Goal: Task Accomplishment & Management: Use online tool/utility

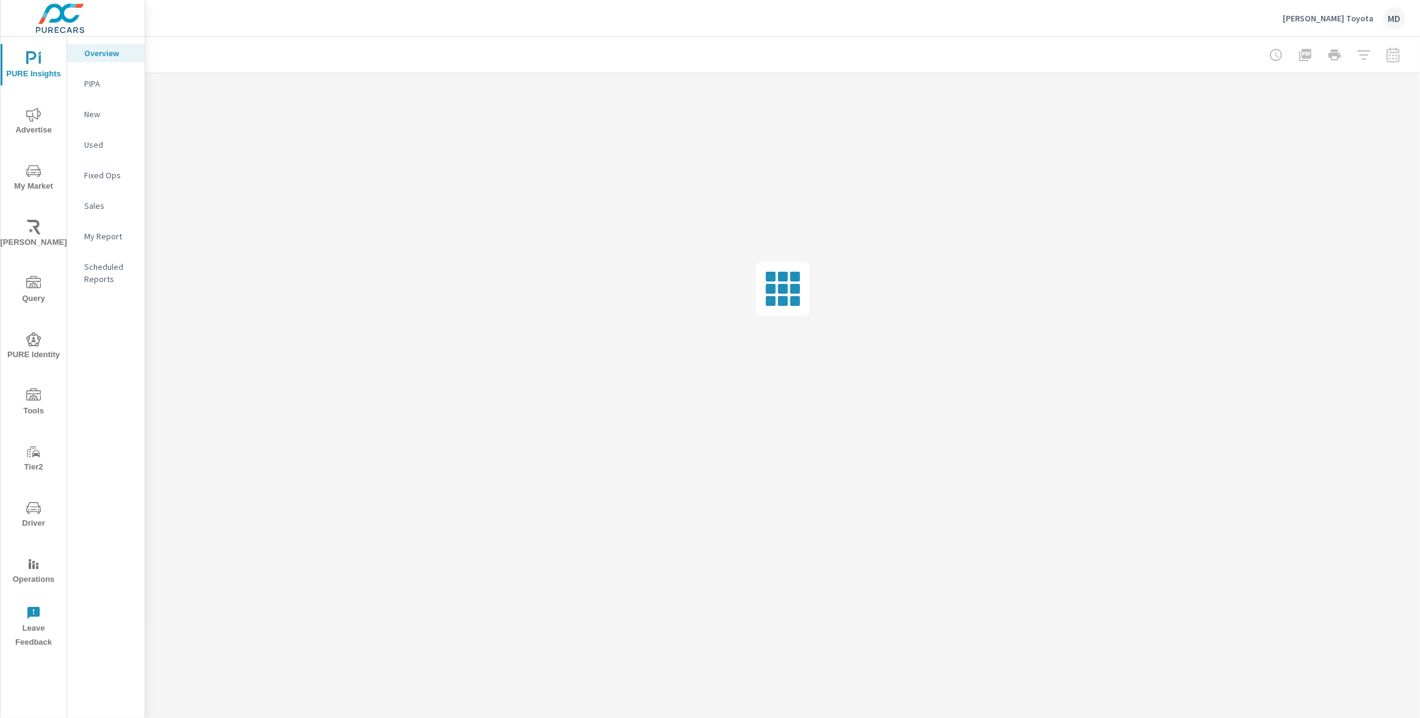
click at [34, 117] on icon "nav menu" at bounding box center [33, 114] width 15 height 14
click at [32, 162] on button "My Market" at bounding box center [34, 176] width 66 height 41
click at [101, 372] on p "Inventory" at bounding box center [109, 376] width 51 height 12
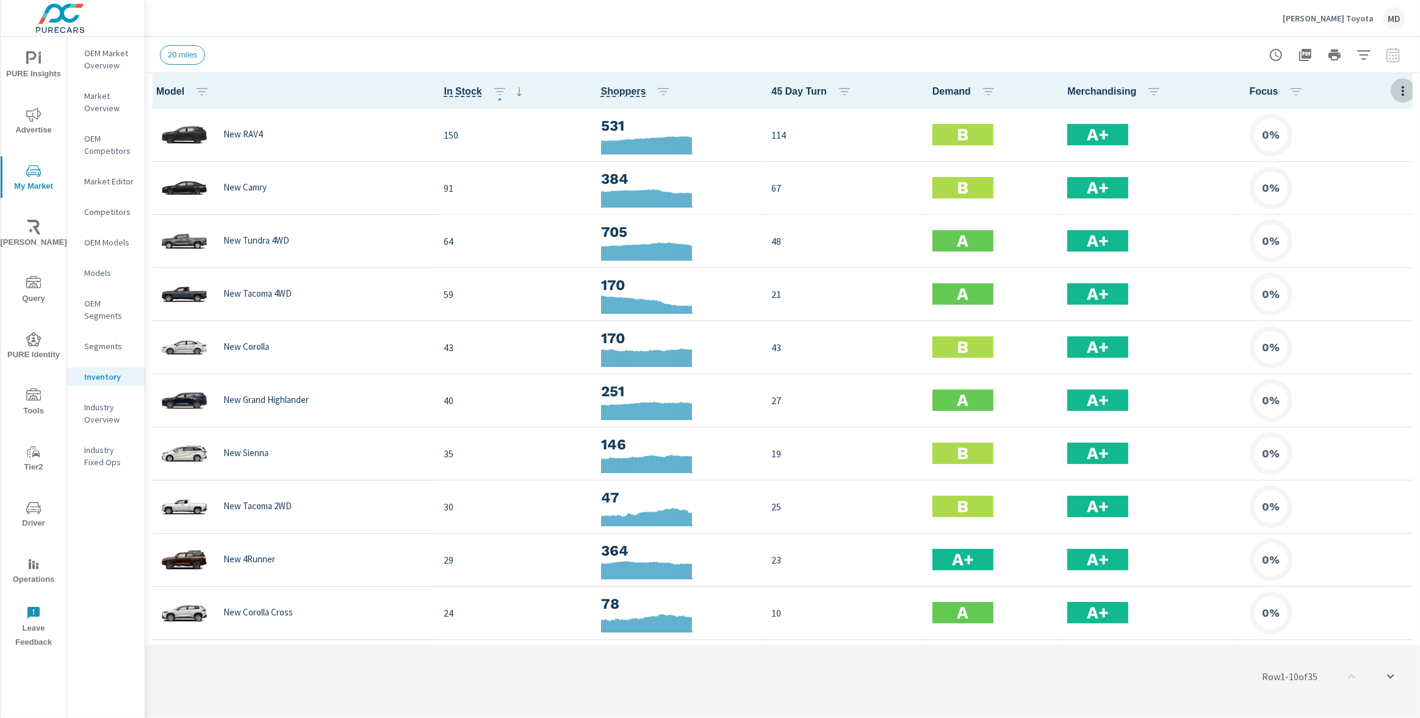
click at [1400, 90] on icon "button" at bounding box center [1403, 91] width 15 height 15
click at [1354, 284] on span "Customize columns..." at bounding box center [1363, 283] width 77 height 12
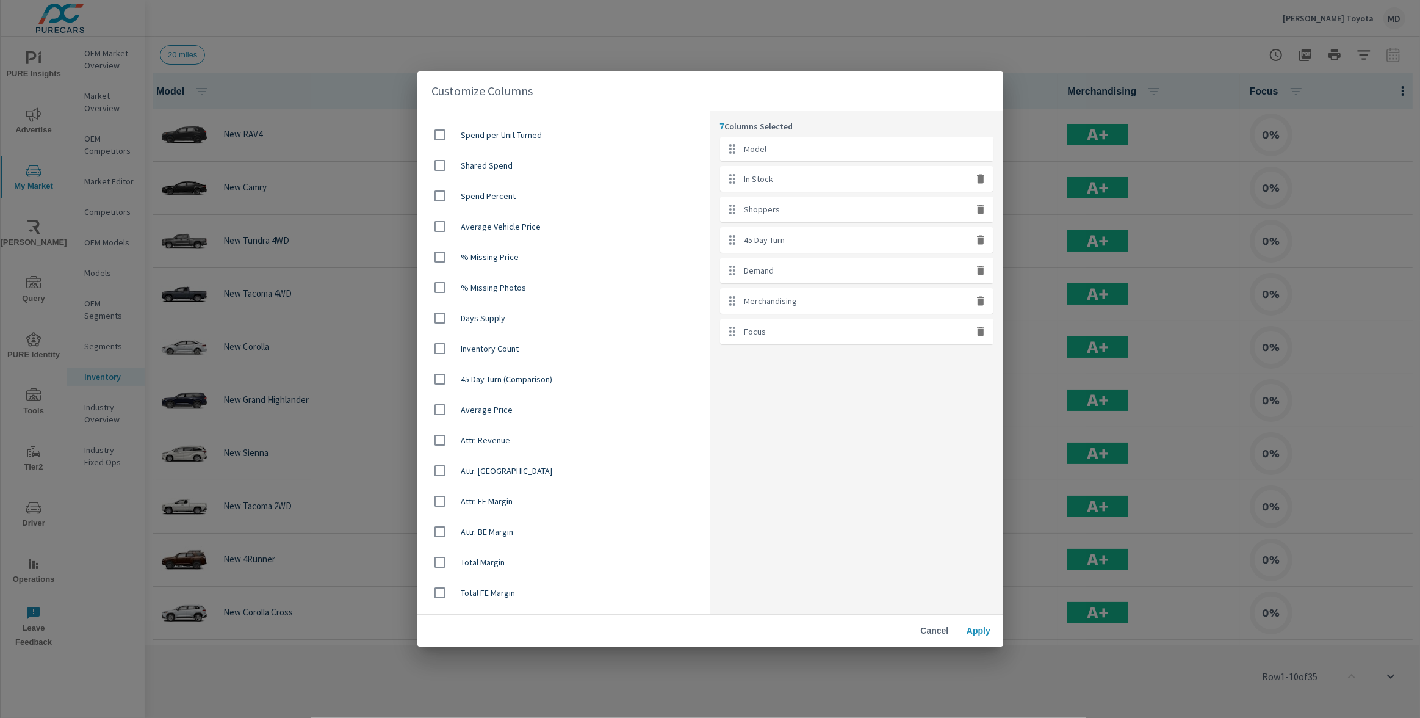
scroll to position [747, 0]
click at [929, 627] on span "Cancel" at bounding box center [934, 630] width 29 height 11
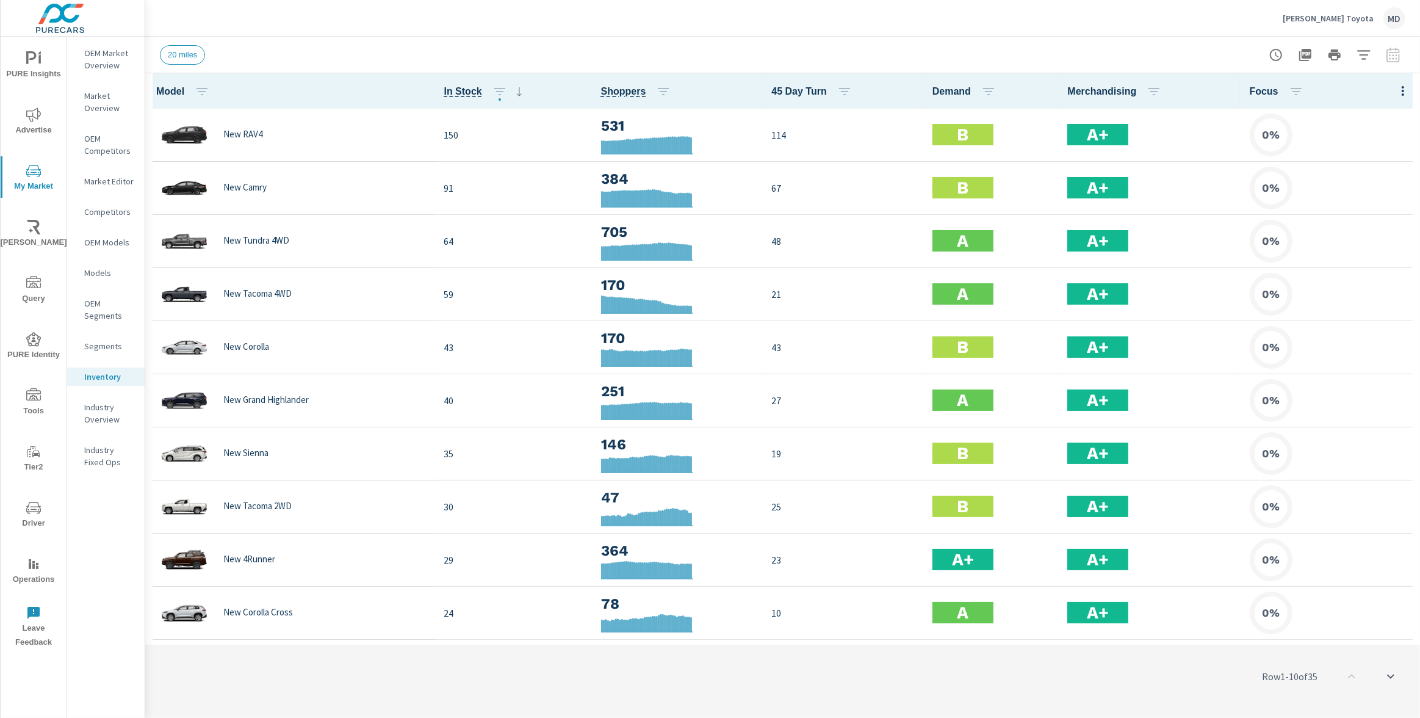
click at [34, 69] on span "PURE Insights" at bounding box center [33, 66] width 59 height 30
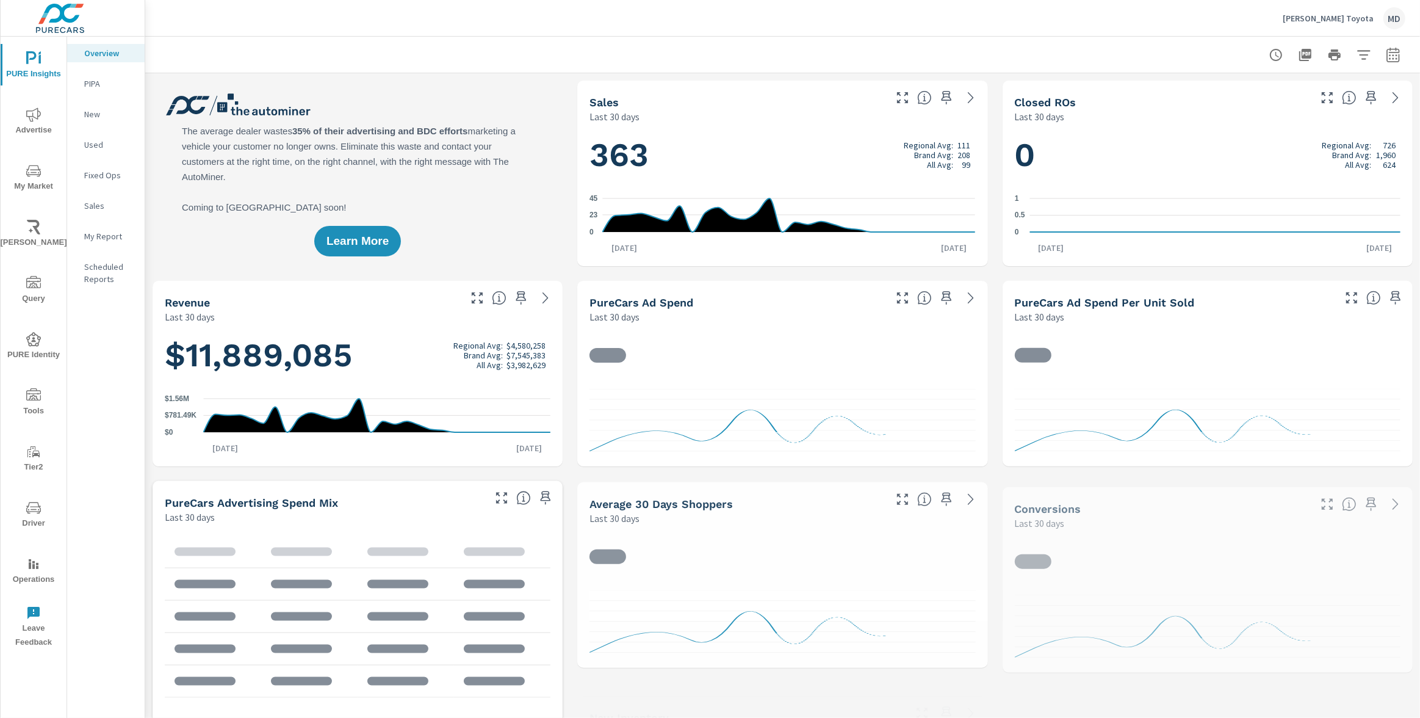
click at [89, 207] on p "Sales" at bounding box center [109, 206] width 51 height 12
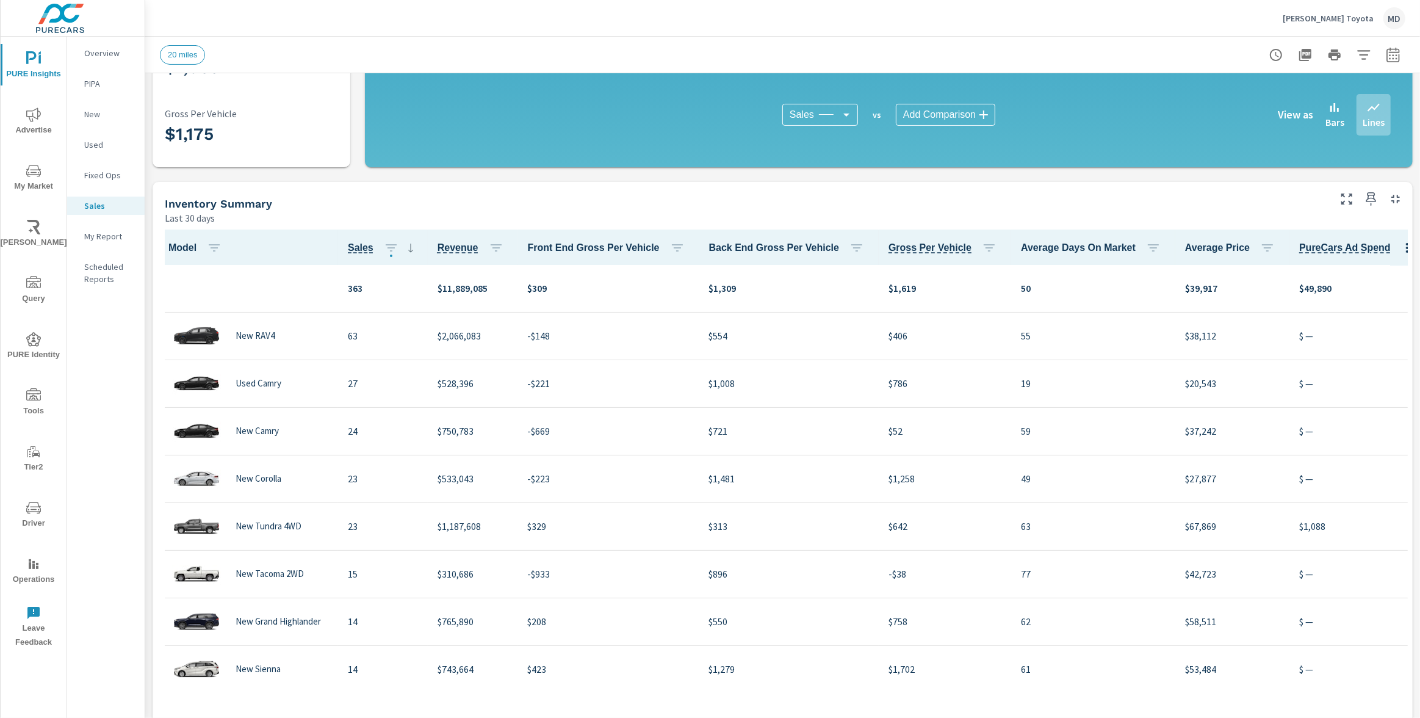
scroll to position [301, 0]
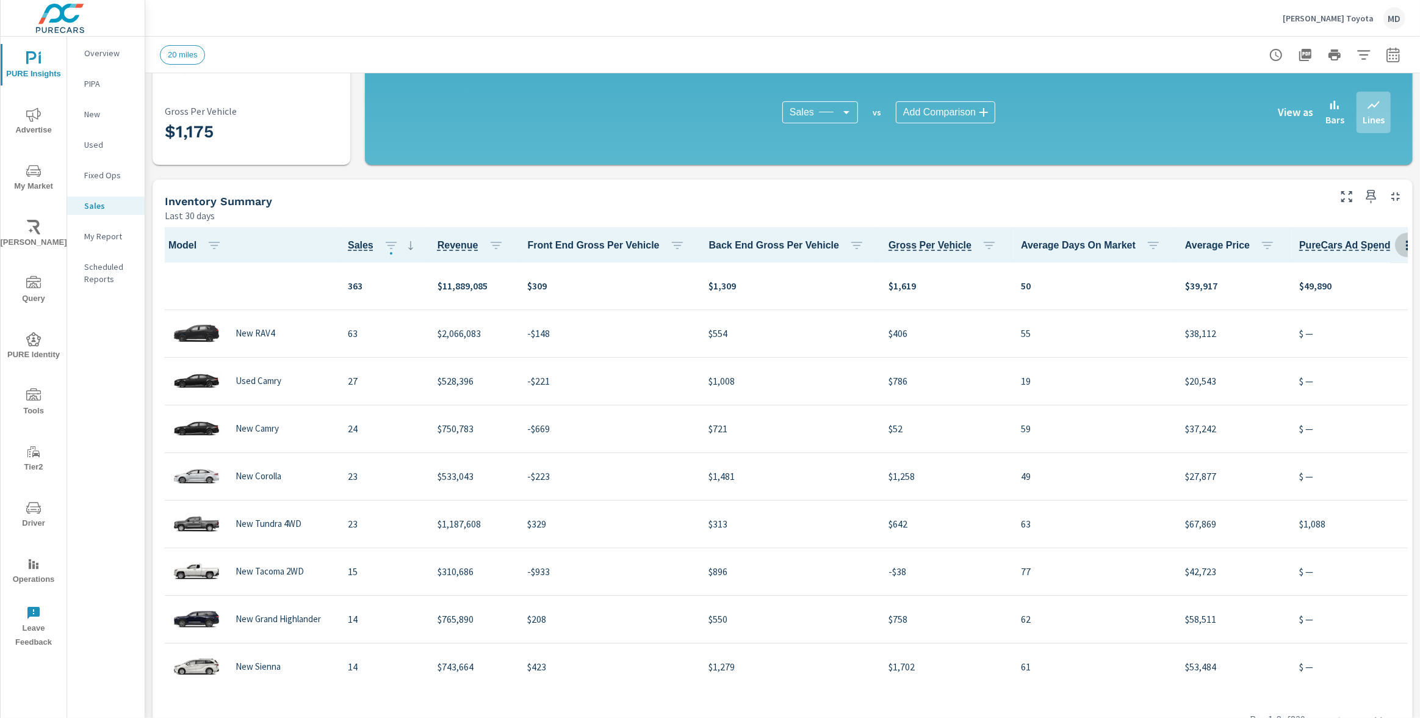
click at [1400, 242] on icon "button" at bounding box center [1407, 245] width 15 height 15
click at [1364, 323] on span "Customize columns..." at bounding box center [1363, 326] width 77 height 12
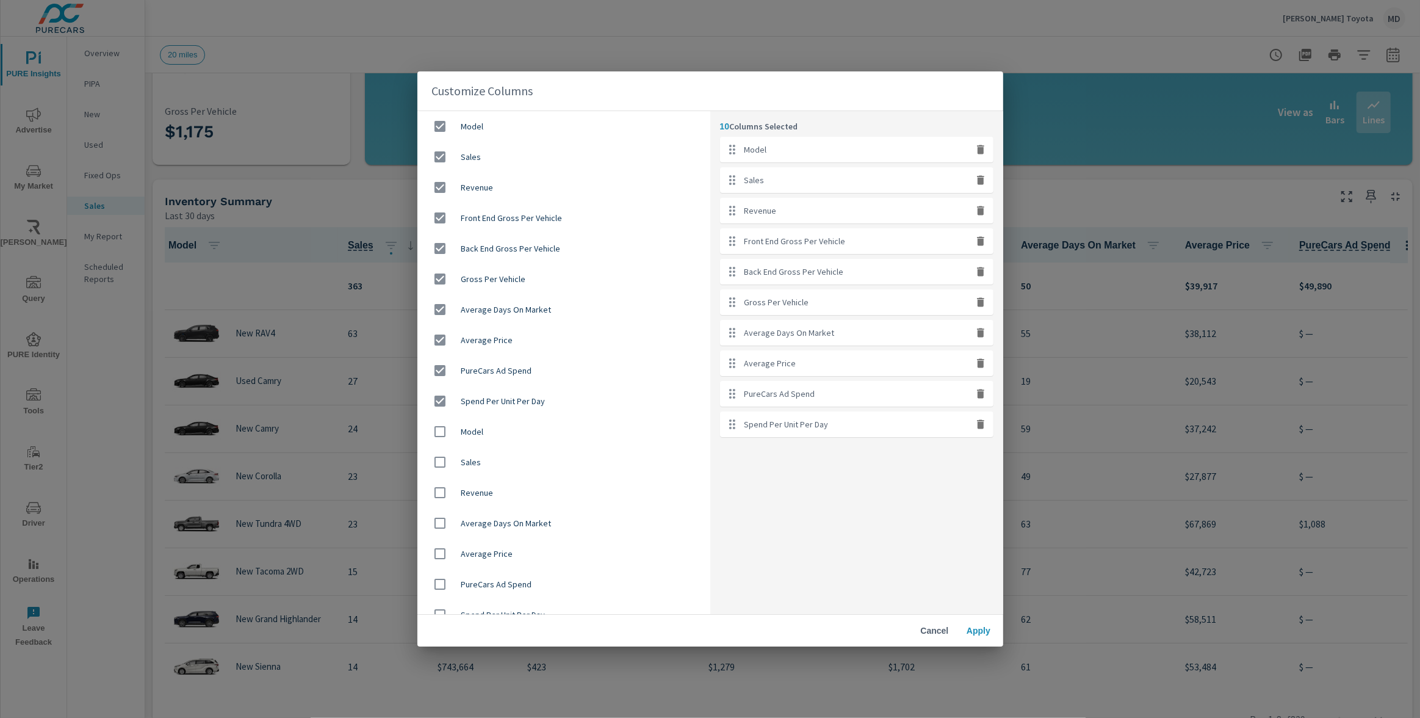
scroll to position [15, 0]
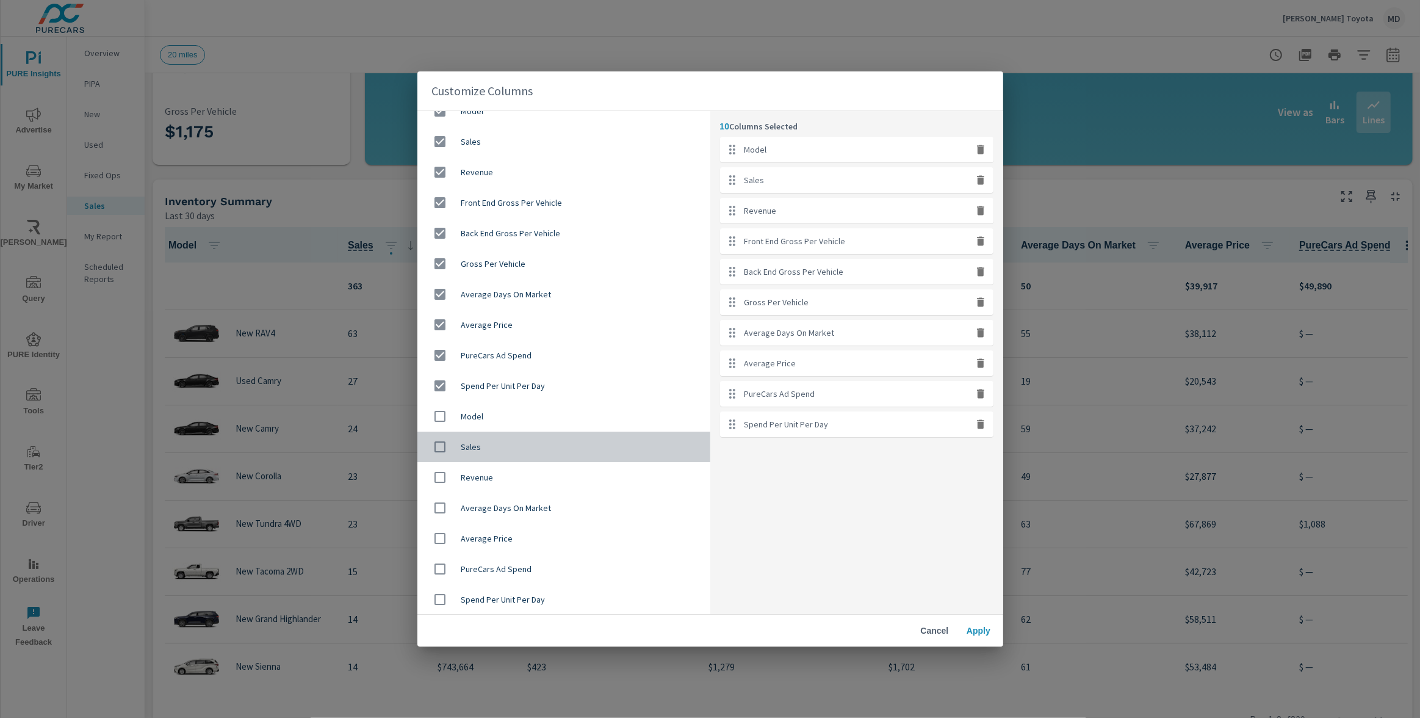
click at [442, 446] on input "checkbox" at bounding box center [440, 447] width 26 height 26
checkbox input "true"
click at [439, 477] on input "checkbox" at bounding box center [440, 477] width 26 height 26
checkbox input "true"
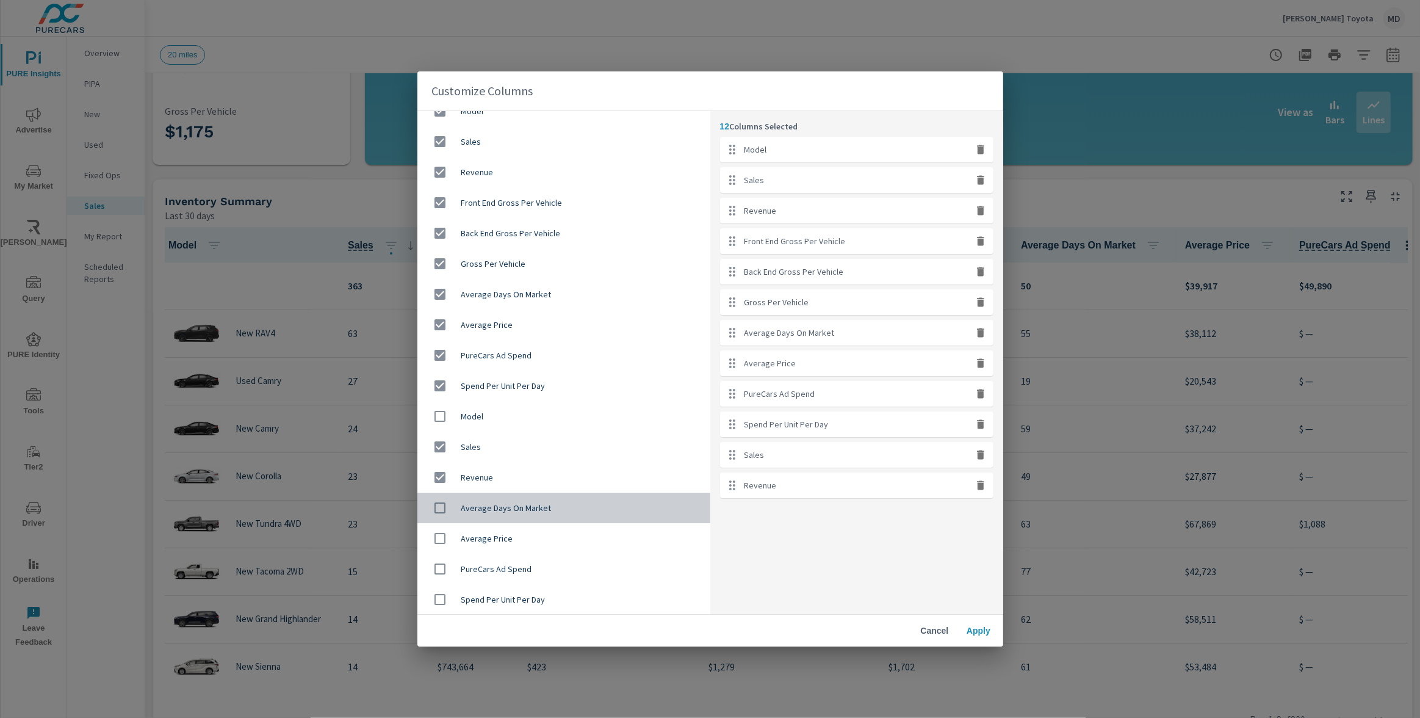
click at [440, 502] on input "checkbox" at bounding box center [440, 508] width 26 height 26
checkbox input "true"
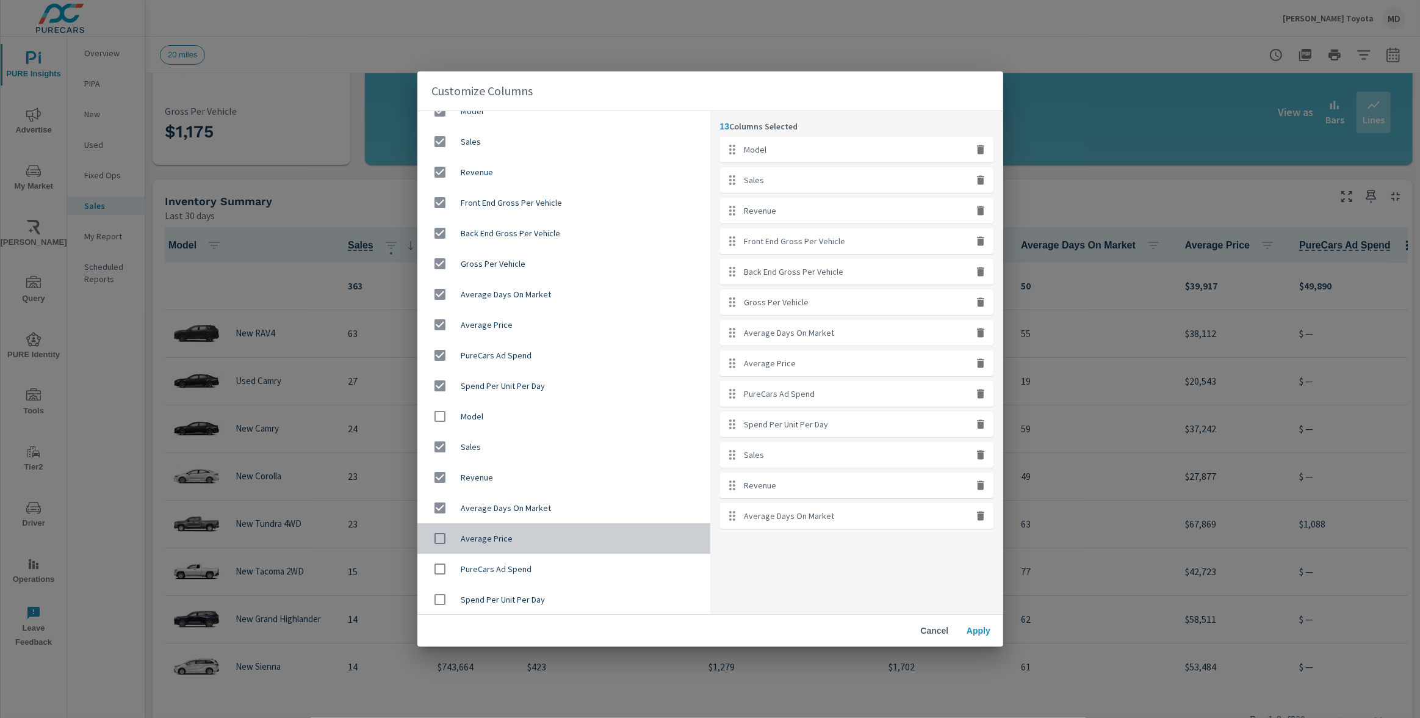
click at [438, 539] on input "checkbox" at bounding box center [440, 538] width 26 height 26
checkbox input "true"
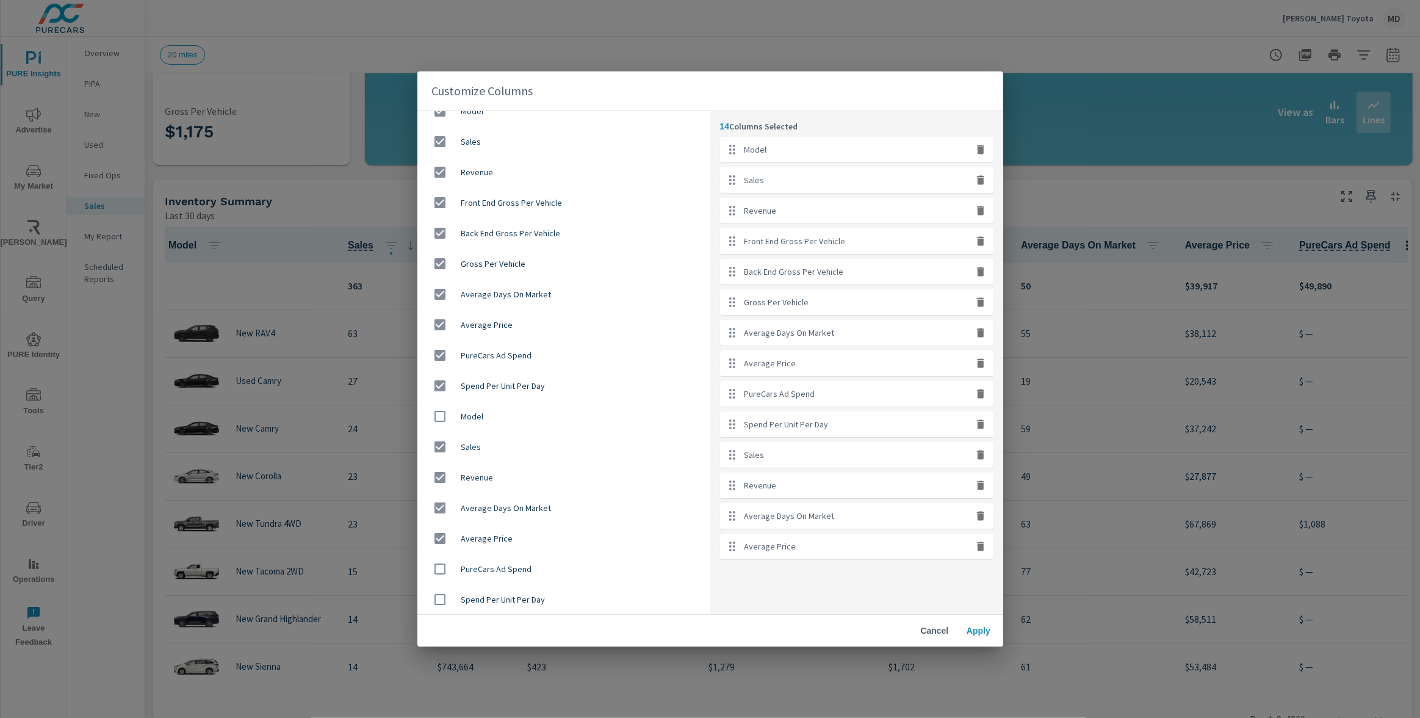
click at [438, 571] on input "checkbox" at bounding box center [440, 569] width 26 height 26
checkbox input "true"
click at [439, 609] on input "checkbox" at bounding box center [440, 599] width 26 height 26
checkbox input "true"
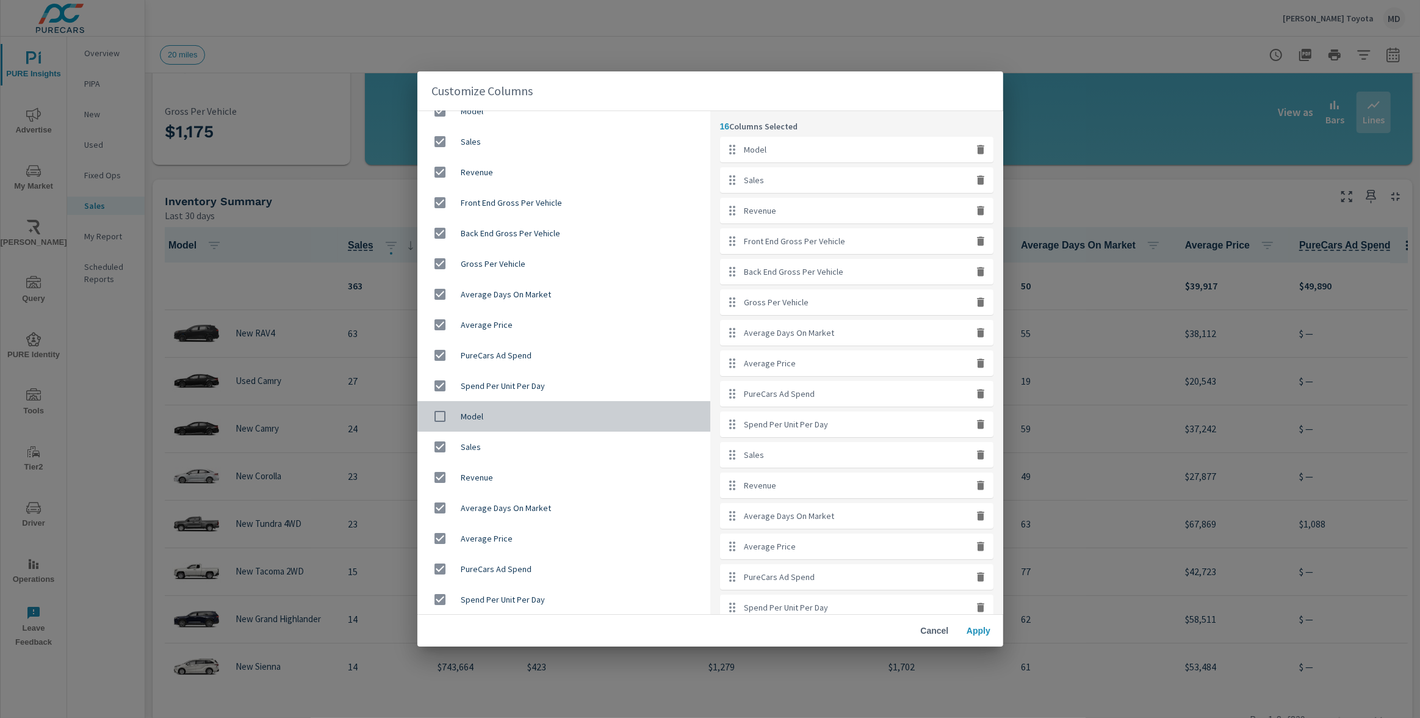
click at [442, 417] on input "checkbox" at bounding box center [440, 416] width 26 height 26
checkbox input "true"
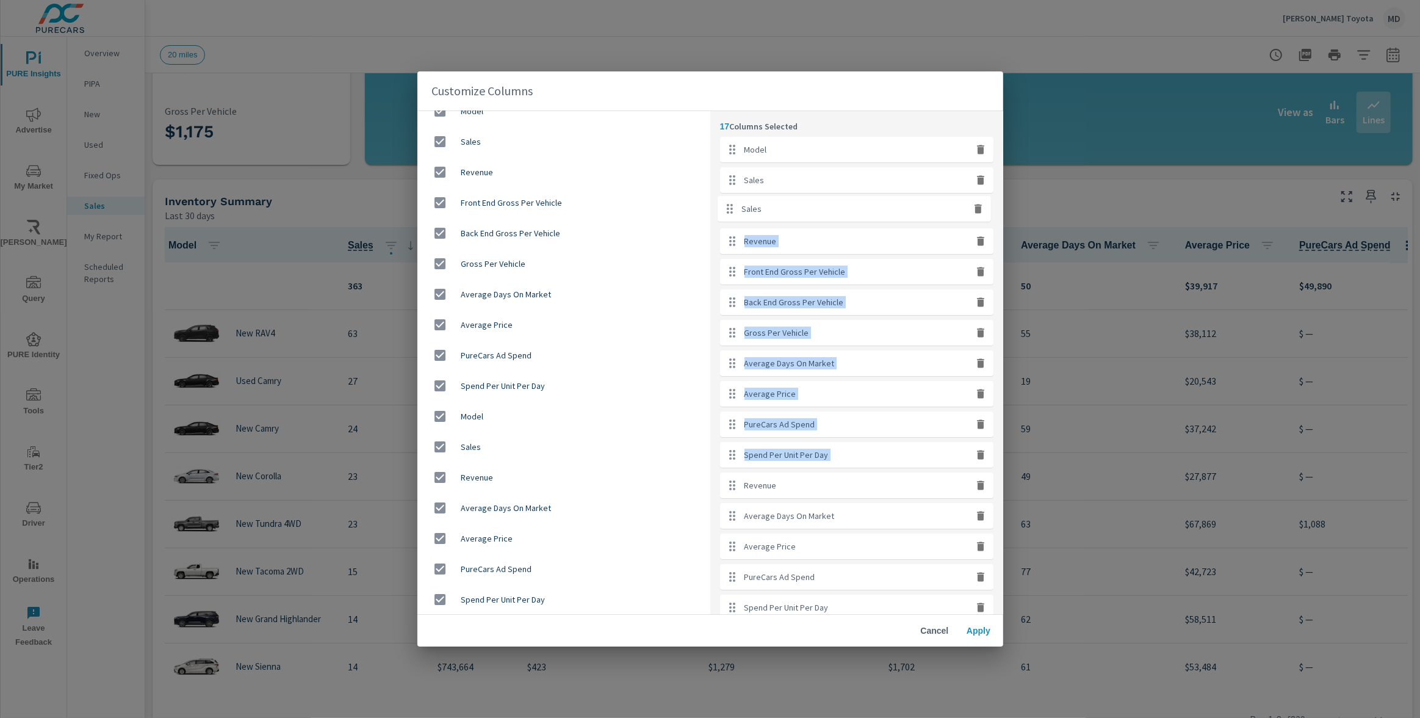
drag, startPoint x: 774, startPoint y: 456, endPoint x: 771, endPoint y: 200, distance: 255.7
click at [771, 200] on ul "Model Sales Revenue Front End Gross Per Vehicle Back End Gross Per Vehicle Gros…" at bounding box center [856, 394] width 273 height 514
drag, startPoint x: 798, startPoint y: 494, endPoint x: 791, endPoint y: 270, distance: 224.0
click at [791, 270] on ul "Model Sales Sales Revenue Front End Gross Per Vehicle Back End Gross Per Vehicl…" at bounding box center [856, 394] width 273 height 514
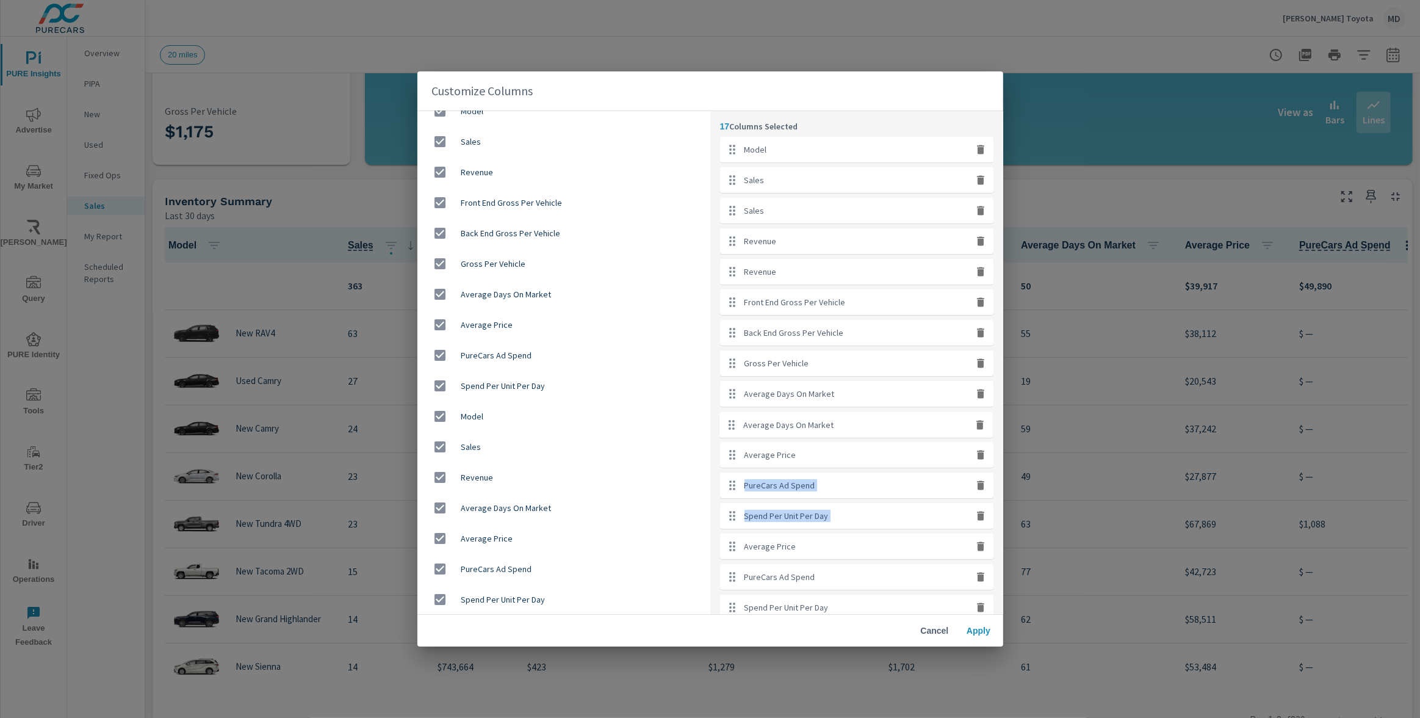
drag, startPoint x: 818, startPoint y: 518, endPoint x: 816, endPoint y: 419, distance: 98.9
click at [816, 419] on ul "Model Sales Sales Revenue Revenue Front End Gross Per Vehicle Back End Gross Pe…" at bounding box center [856, 394] width 273 height 514
drag, startPoint x: 843, startPoint y: 546, endPoint x: 843, endPoint y: 475, distance: 70.2
click at [843, 475] on ul "Model Sales Sales Revenue Revenue Front End Gross Per Vehicle Back End Gross Pe…" at bounding box center [856, 394] width 273 height 514
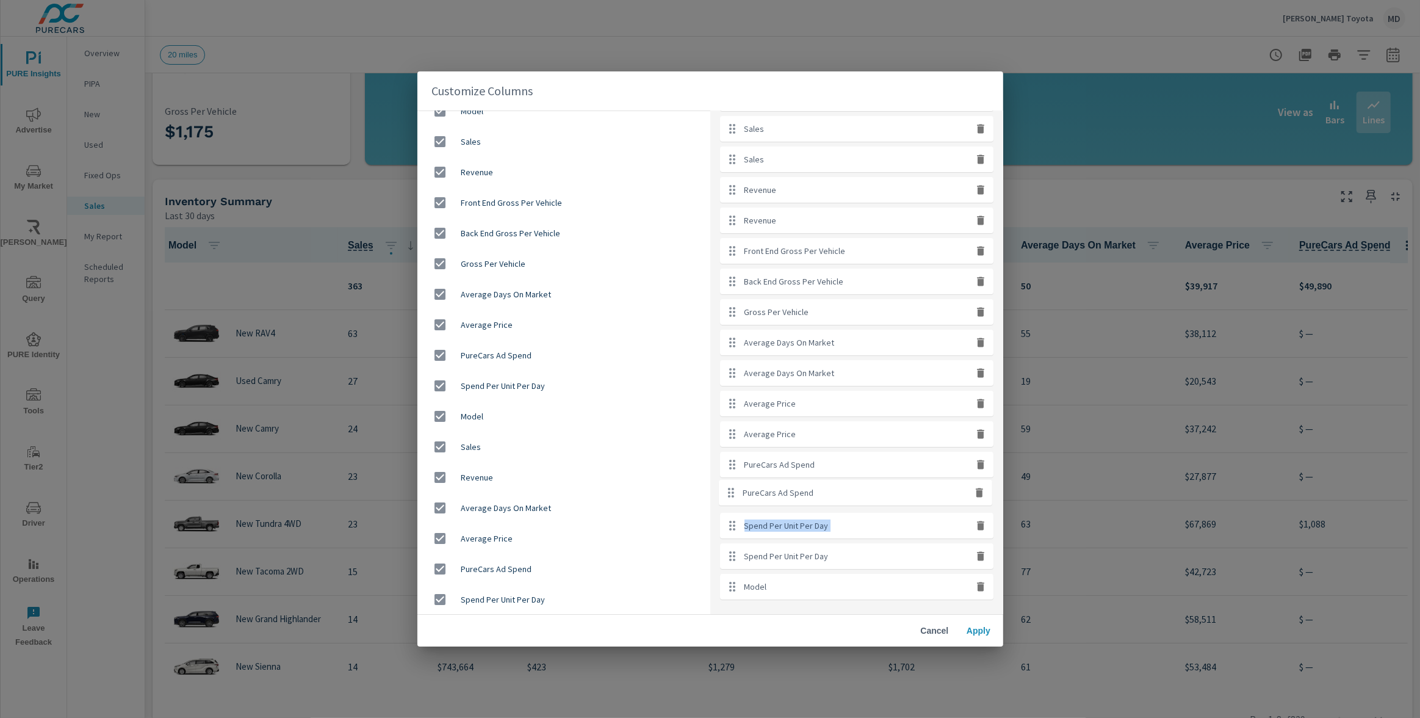
drag, startPoint x: 831, startPoint y: 527, endPoint x: 830, endPoint y: 488, distance: 39.1
click at [830, 488] on ul "Model Sales Sales Revenue Revenue Front End Gross Per Vehicle Back End Gross Pe…" at bounding box center [856, 342] width 273 height 514
click at [979, 628] on span "Apply" at bounding box center [978, 630] width 29 height 11
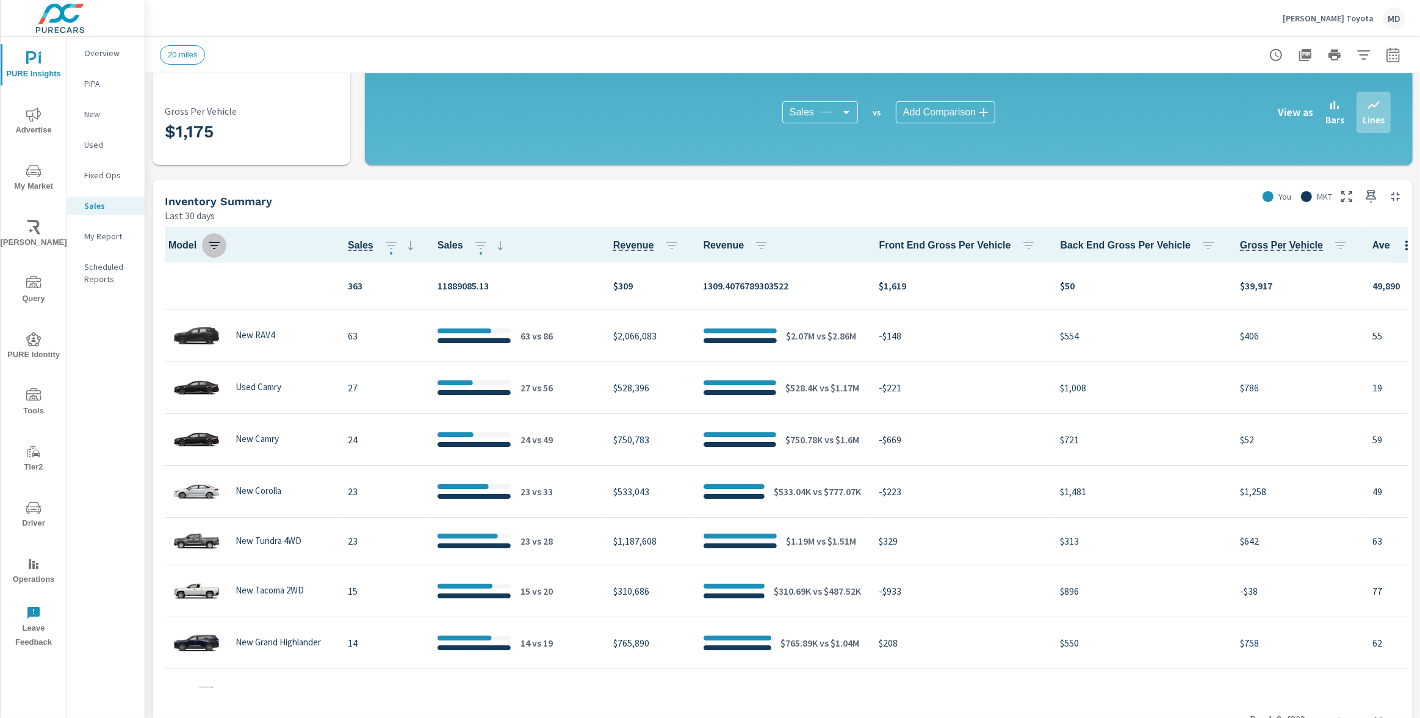
click at [211, 247] on icon "button" at bounding box center [214, 245] width 15 height 15
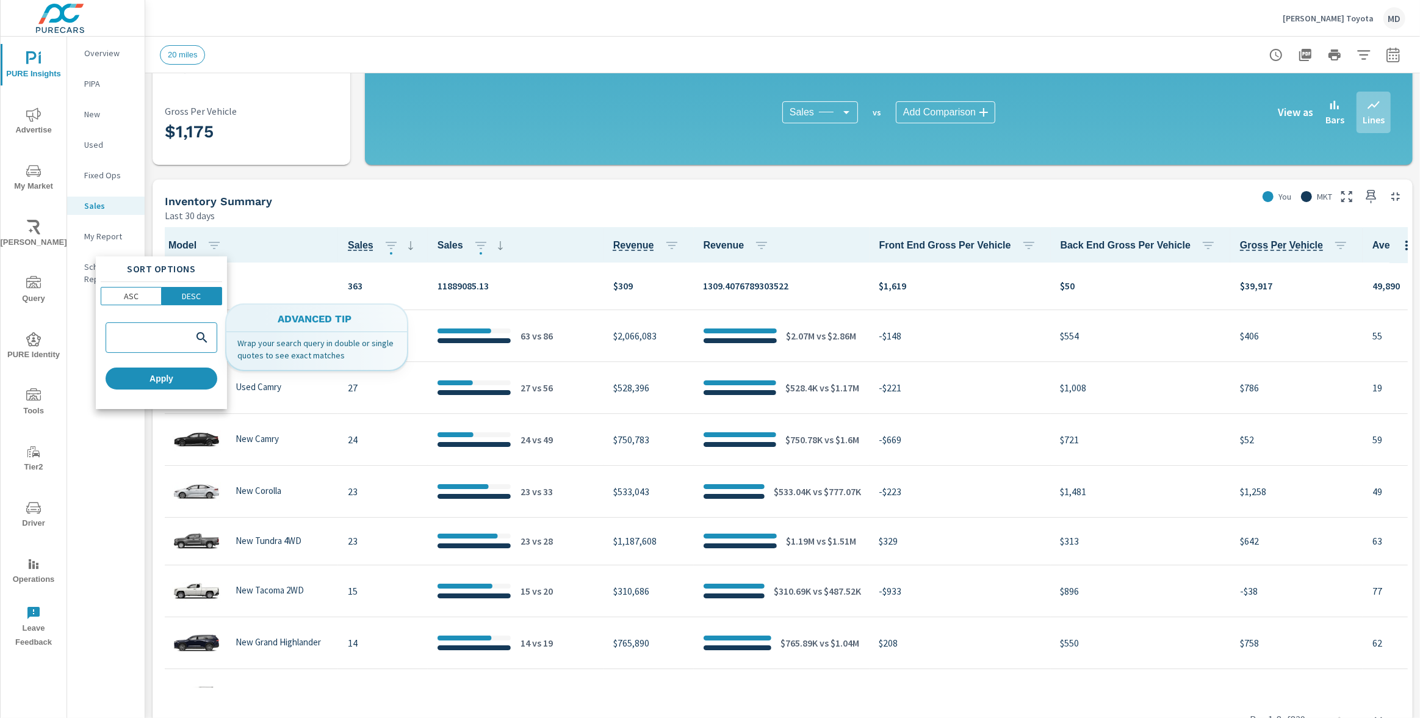
click at [157, 329] on div at bounding box center [161, 337] width 110 height 29
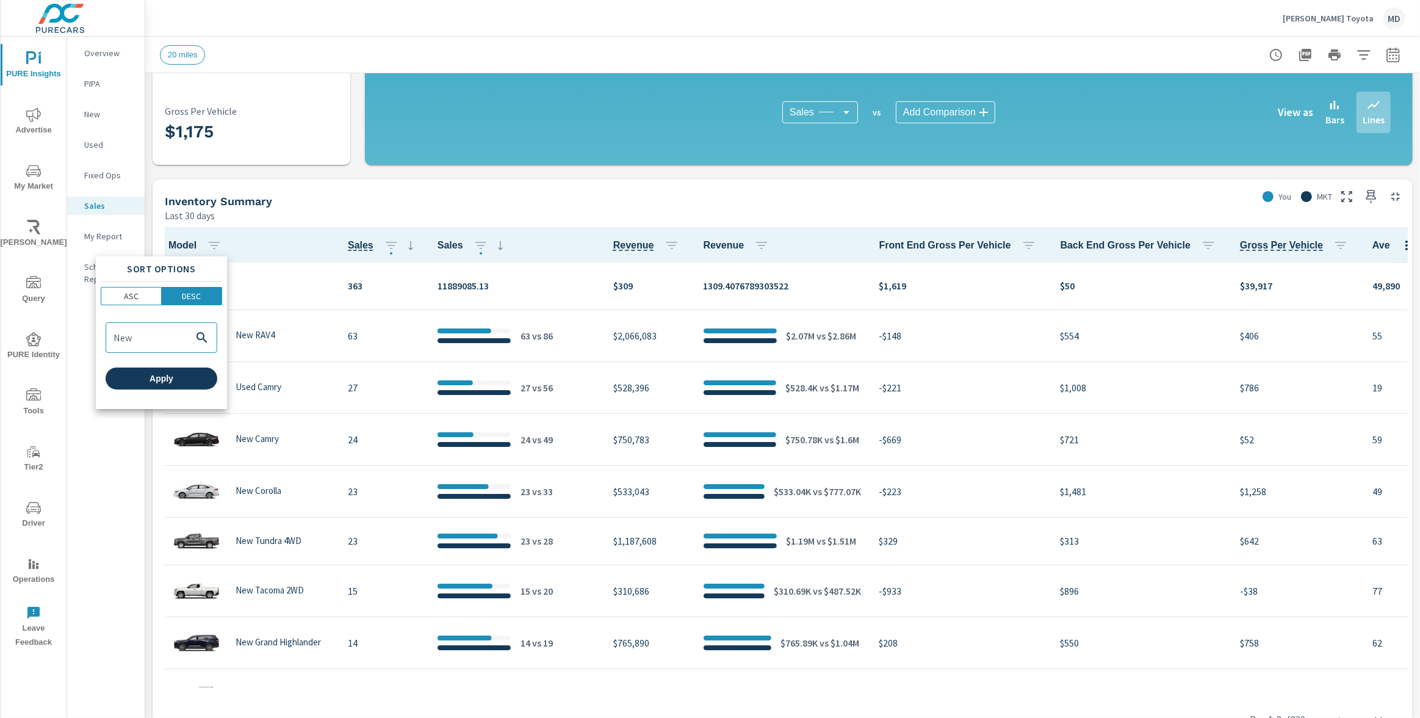
type input "New"
click at [181, 371] on button "Apply" at bounding box center [162, 378] width 112 height 22
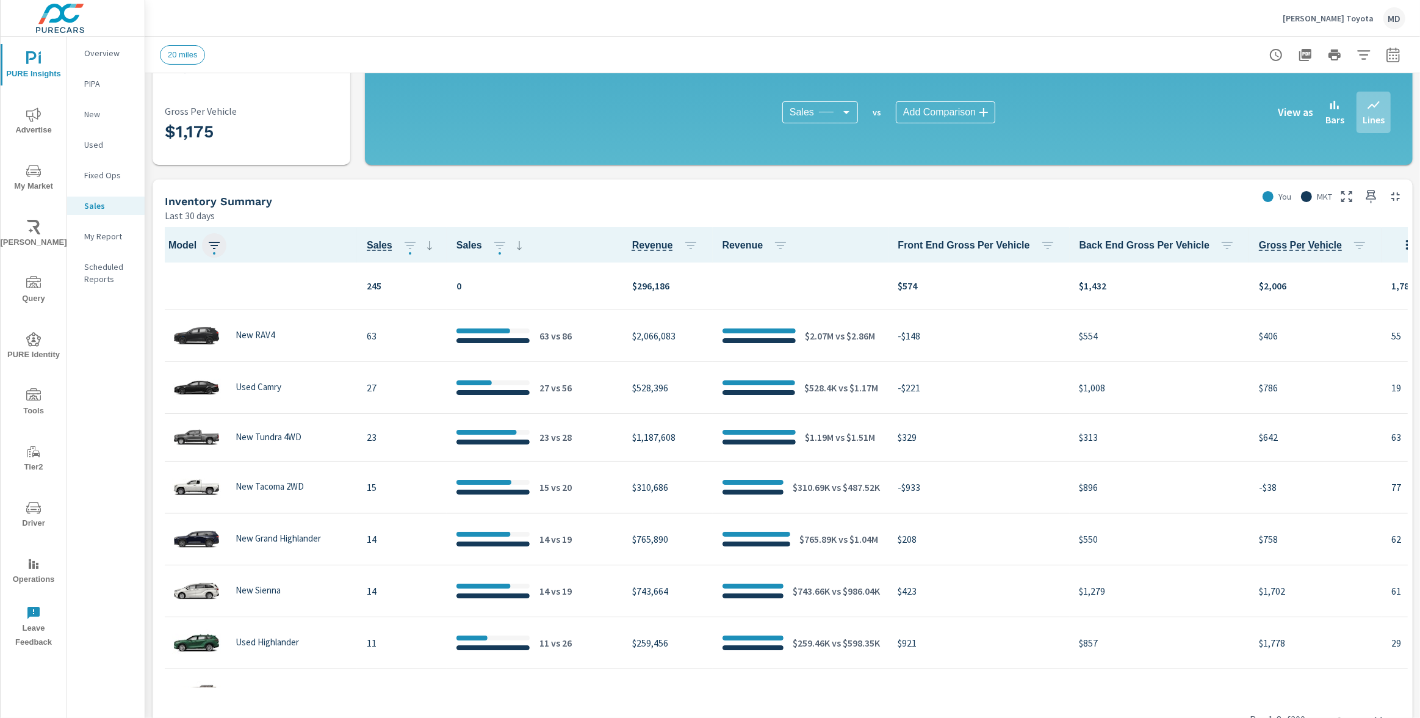
click at [214, 245] on icon "button" at bounding box center [214, 245] width 15 height 15
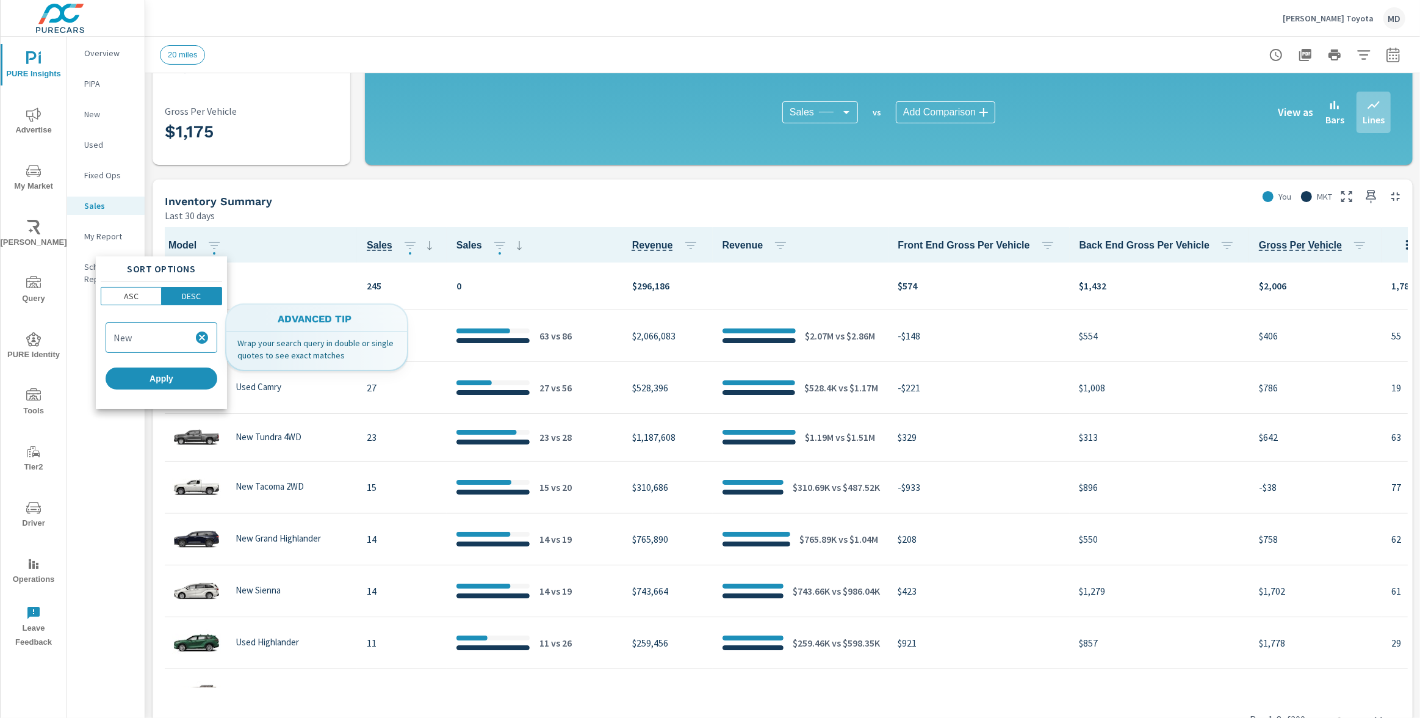
click at [200, 335] on icon "button" at bounding box center [202, 337] width 15 height 15
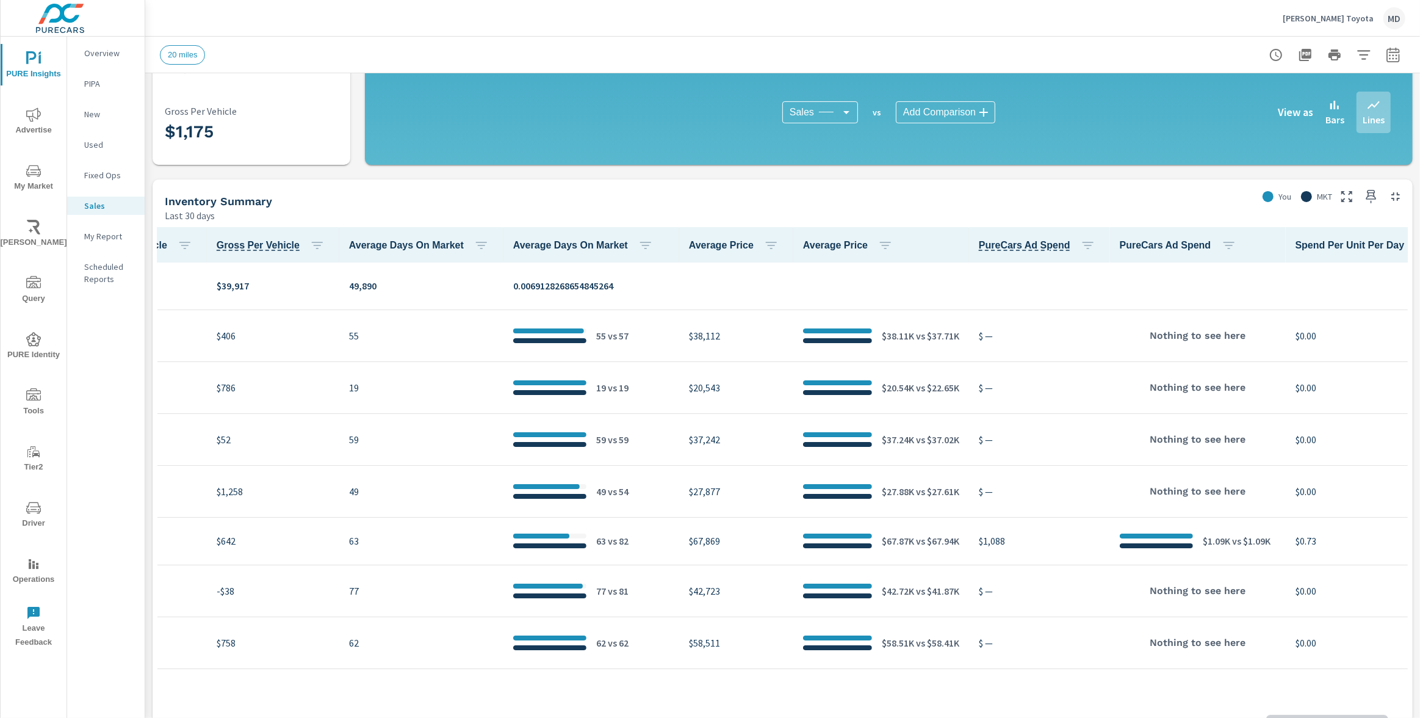
scroll to position [0, 1400]
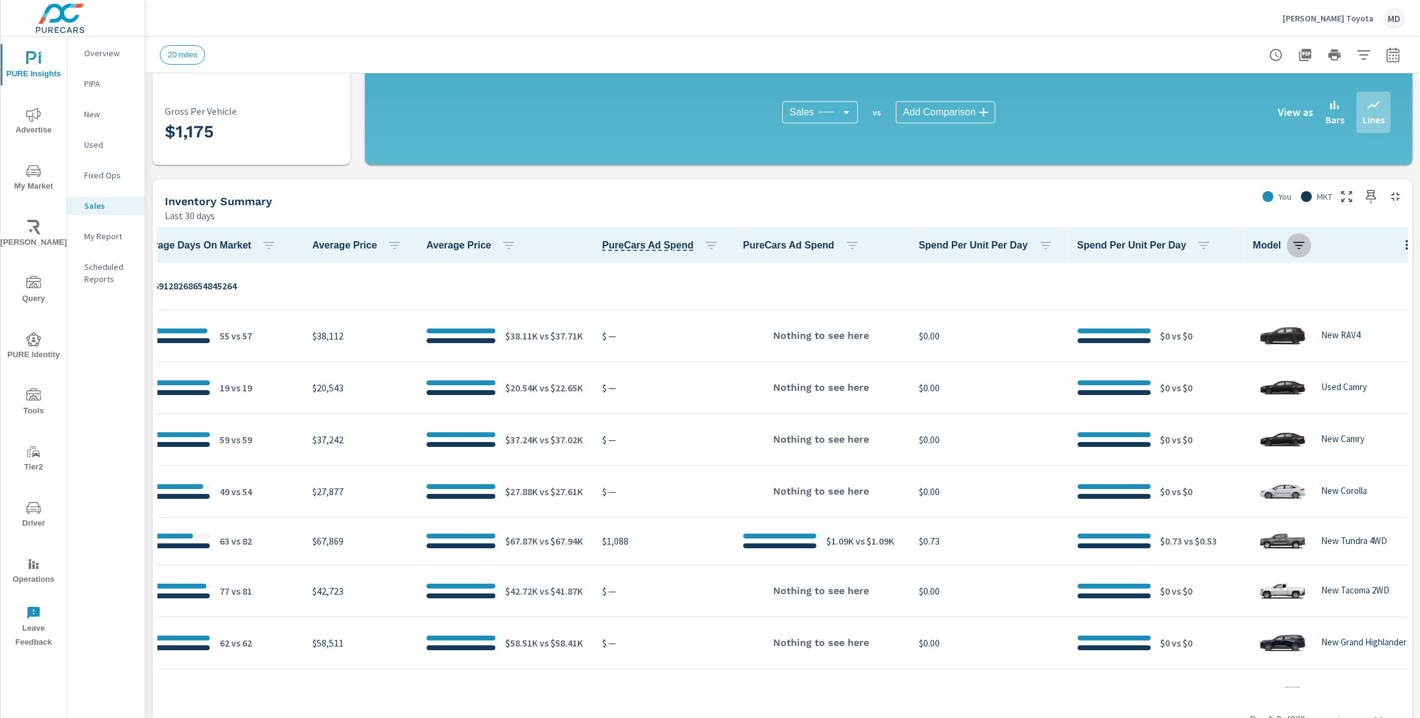
click at [1292, 245] on icon "button" at bounding box center [1299, 245] width 15 height 15
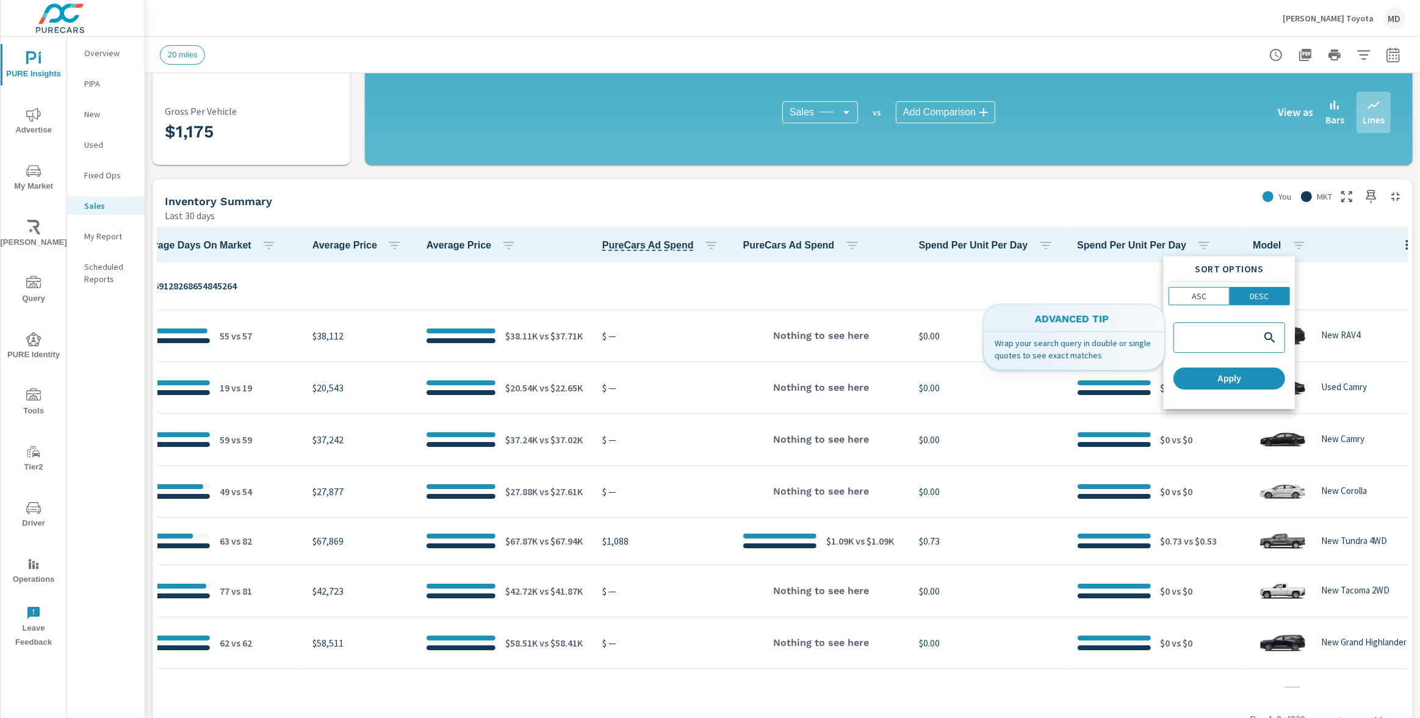
click at [1234, 342] on input "search" at bounding box center [1216, 338] width 81 height 12
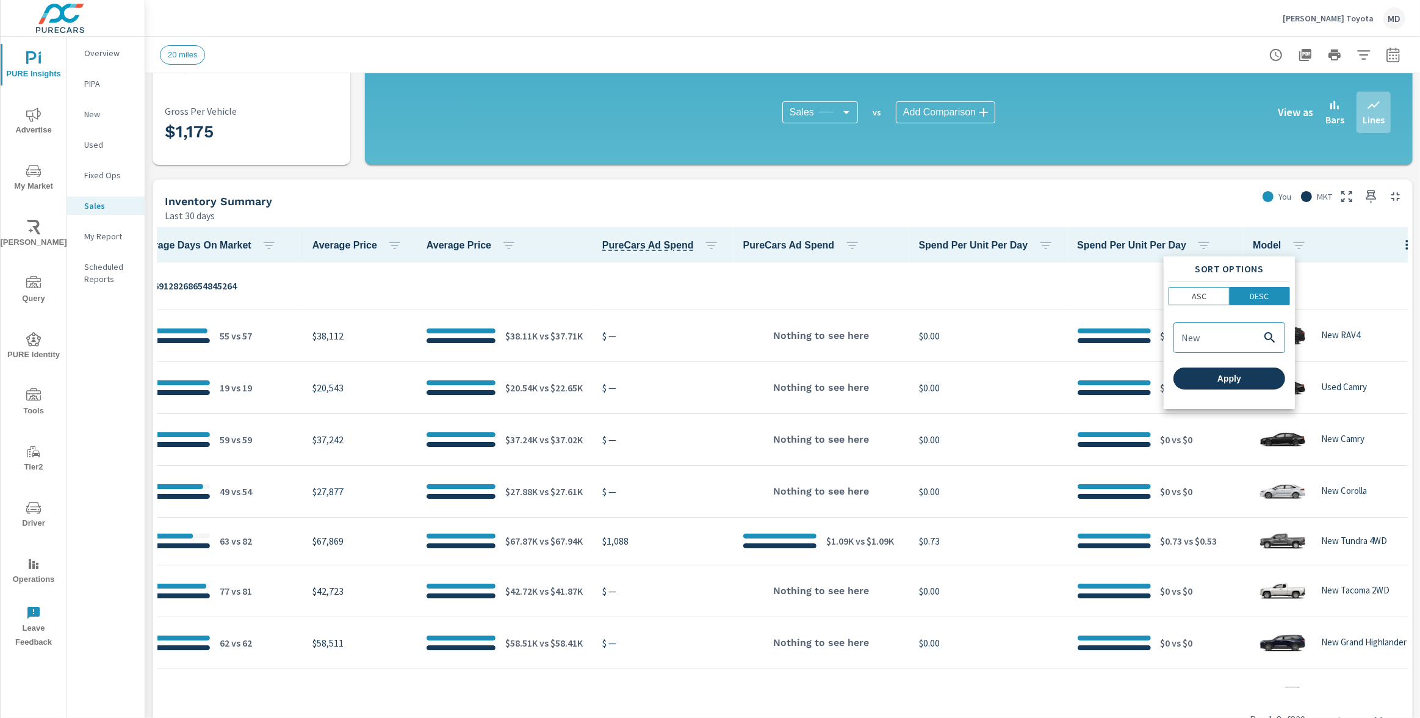
type input "New"
click at [1237, 378] on span "Apply" at bounding box center [1229, 378] width 102 height 11
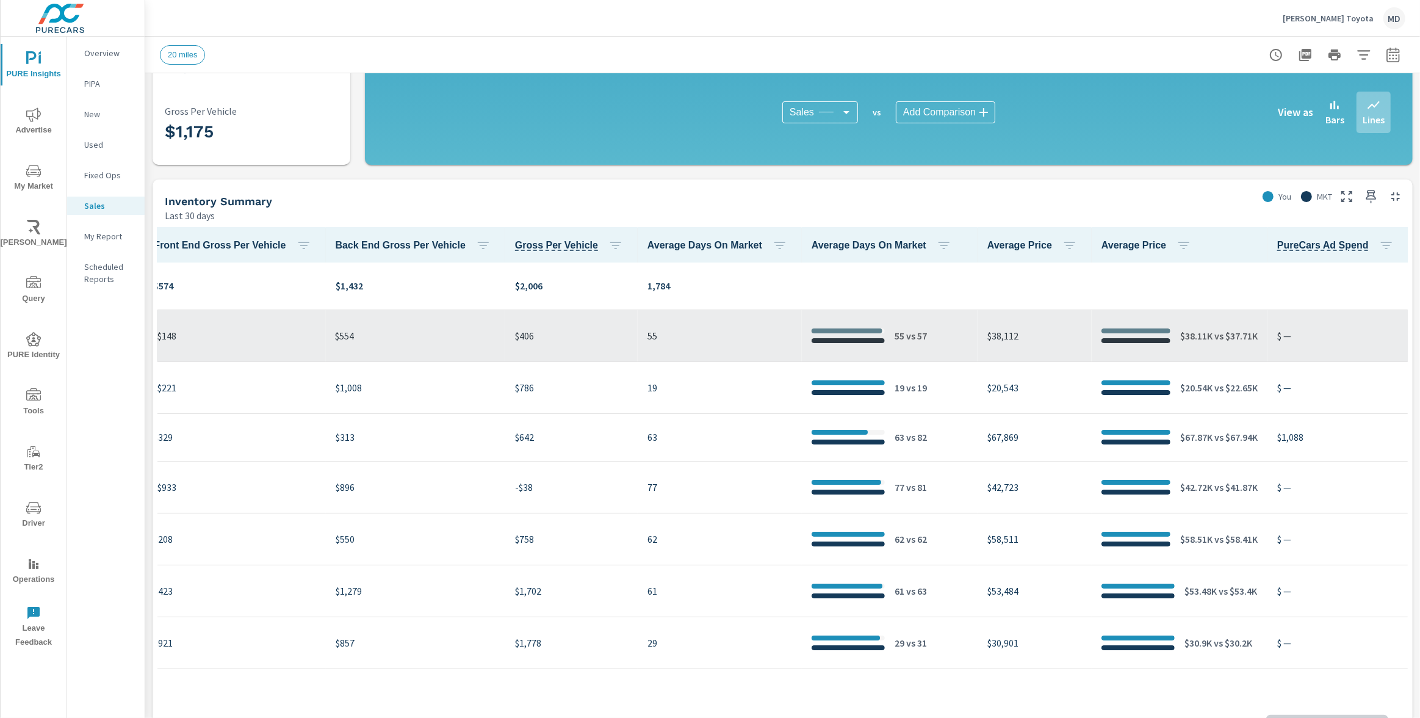
scroll to position [0, 1438]
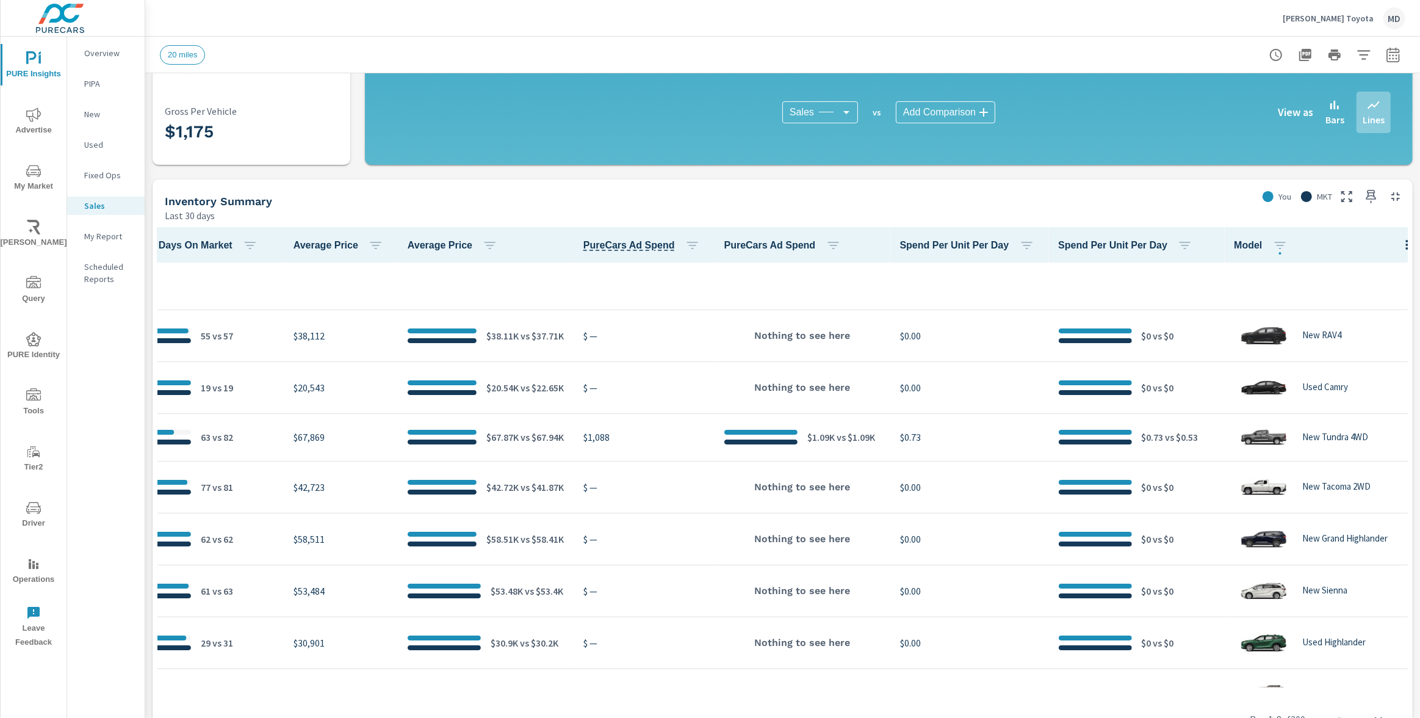
click at [1400, 242] on icon "button" at bounding box center [1407, 244] width 15 height 15
click at [1364, 329] on span "Customize columns..." at bounding box center [1363, 326] width 77 height 12
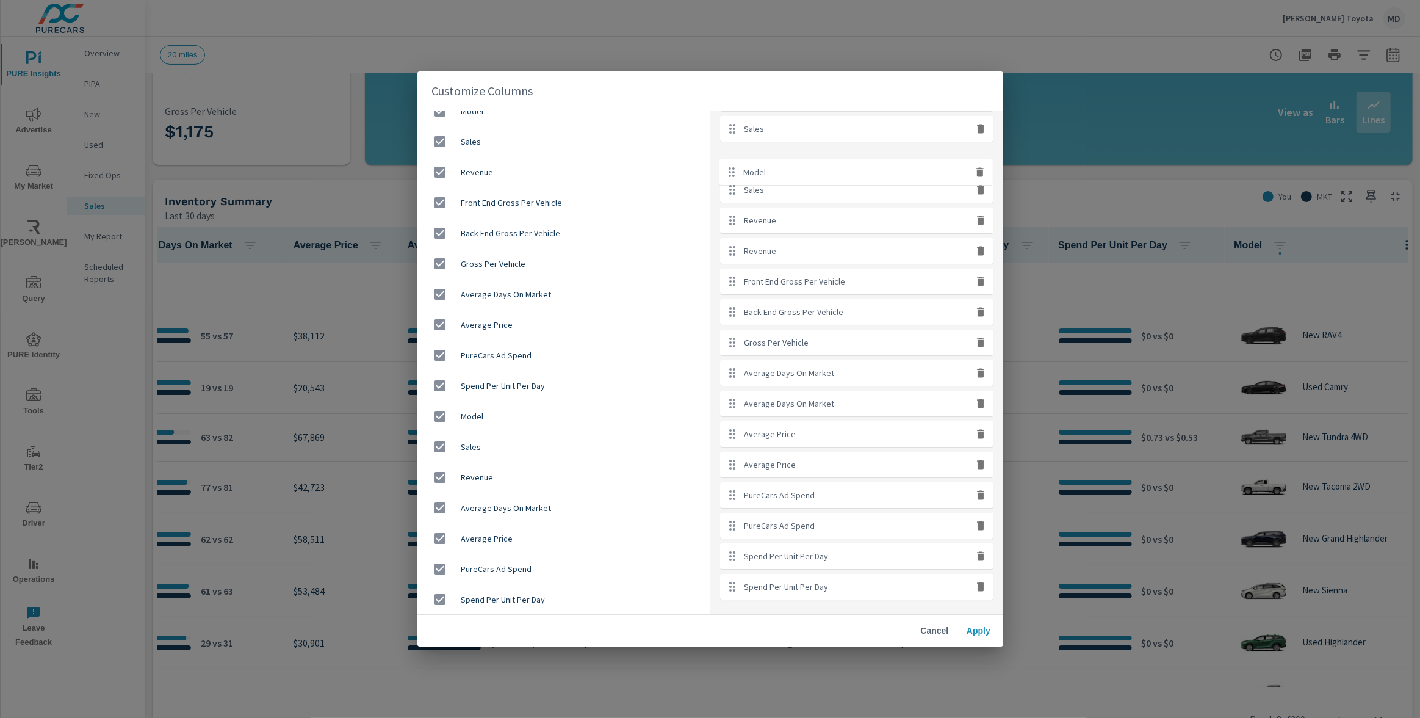
scroll to position [0, 0]
drag, startPoint x: 733, startPoint y: 588, endPoint x: 728, endPoint y: 169, distance: 418.6
click at [728, 169] on ul "Model Sales Sales Revenue Revenue Front End Gross Per Vehicle Back End Gross Pe…" at bounding box center [856, 394] width 273 height 514
click at [980, 635] on span "Apply" at bounding box center [978, 630] width 29 height 11
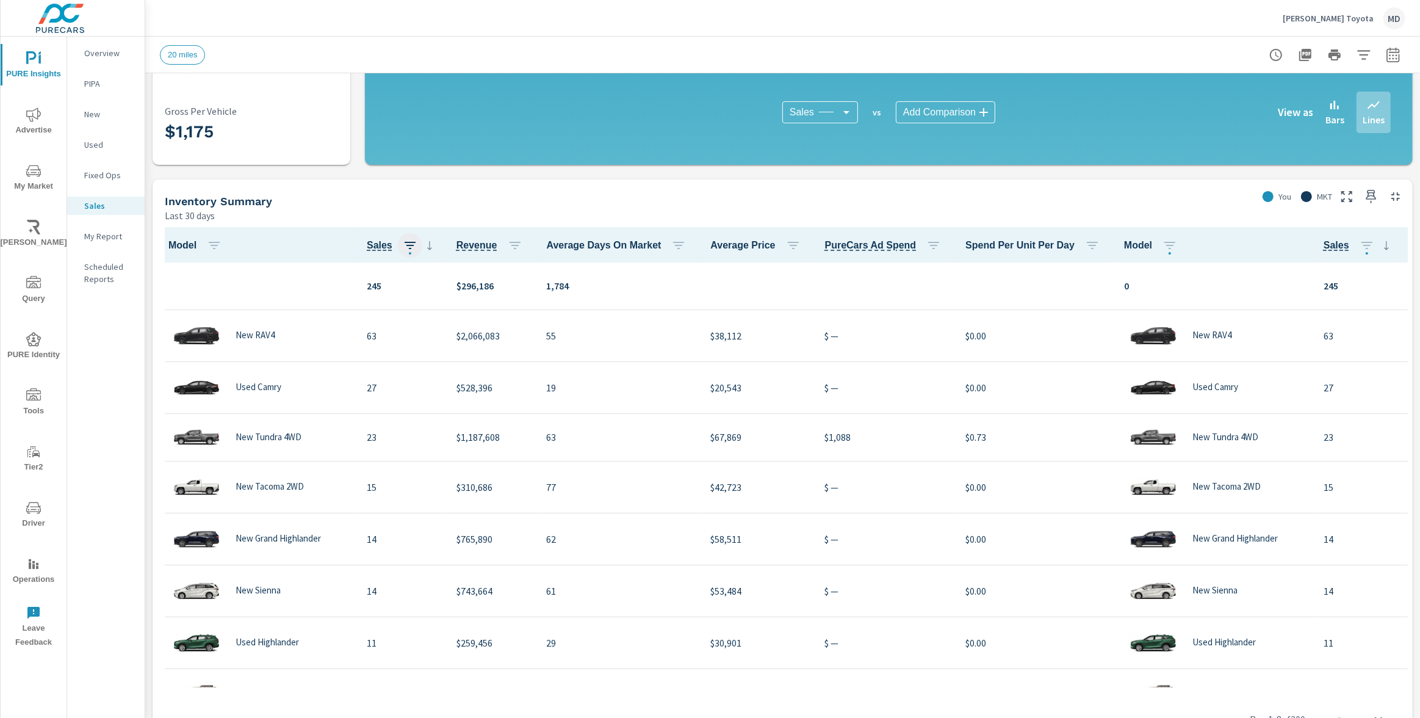
click at [408, 246] on icon "button" at bounding box center [410, 245] width 15 height 15
click at [426, 246] on icon at bounding box center [429, 245] width 15 height 15
click at [409, 243] on icon "button" at bounding box center [410, 245] width 15 height 15
click at [408, 246] on icon "button" at bounding box center [410, 245] width 15 height 15
click at [215, 244] on icon "button" at bounding box center [214, 245] width 11 height 7
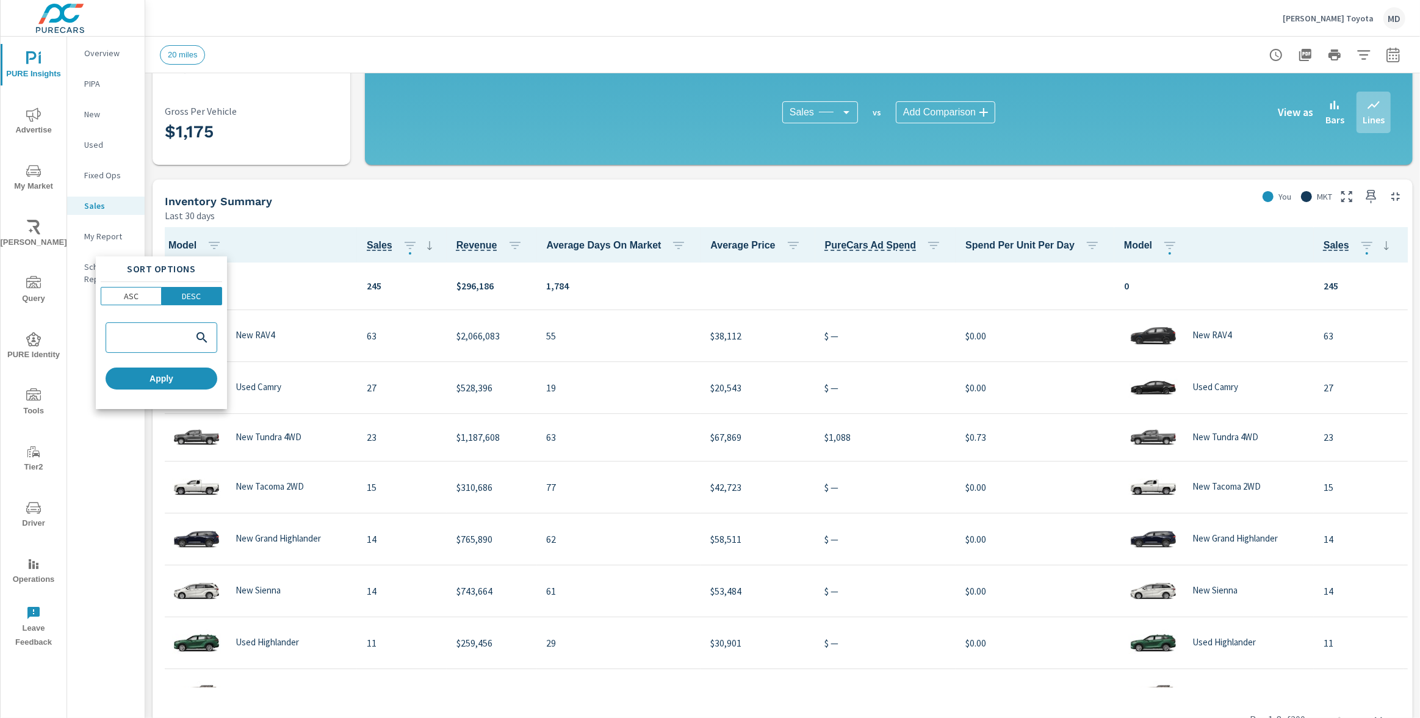
click at [336, 214] on div at bounding box center [710, 359] width 1420 height 718
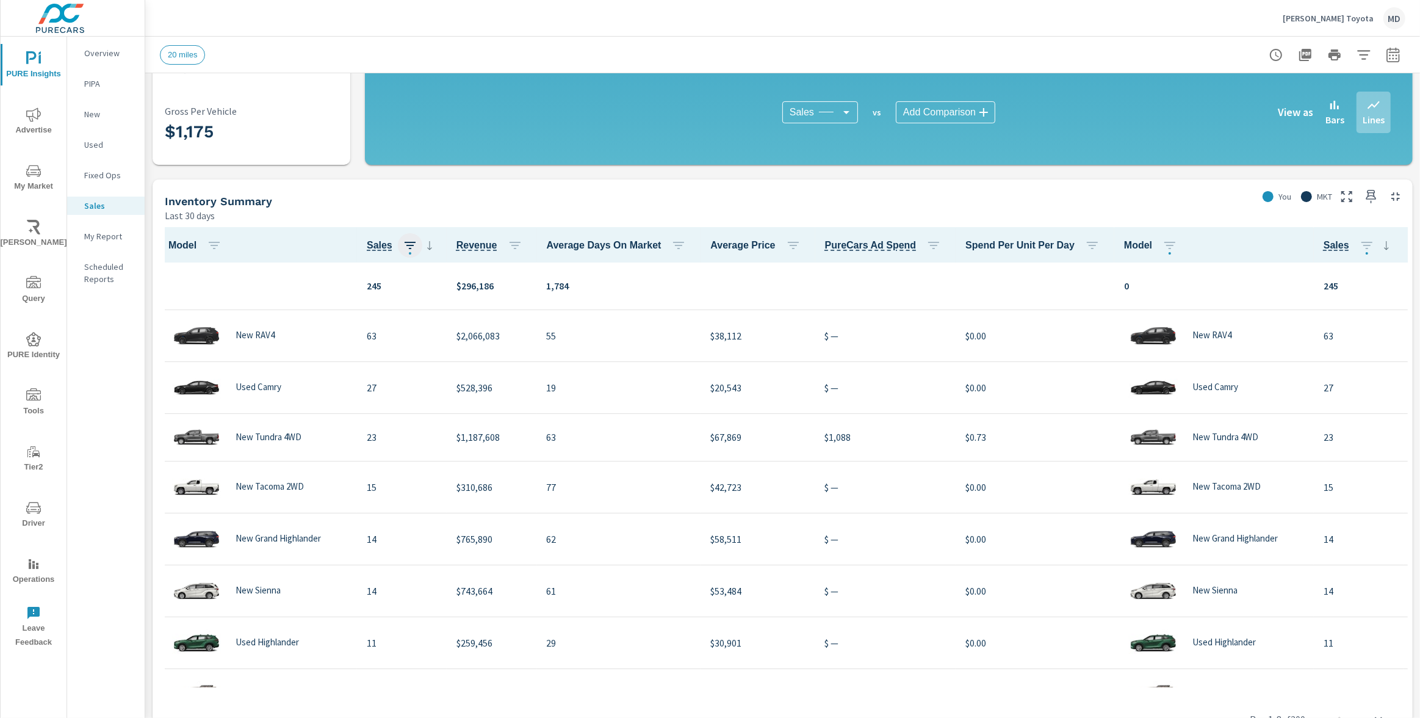
click at [409, 249] on icon "button" at bounding box center [410, 245] width 15 height 15
click at [406, 245] on icon "button" at bounding box center [410, 245] width 11 height 7
click at [100, 204] on p "Sales" at bounding box center [109, 206] width 51 height 12
click at [105, 173] on p "Fixed Ops" at bounding box center [109, 175] width 51 height 12
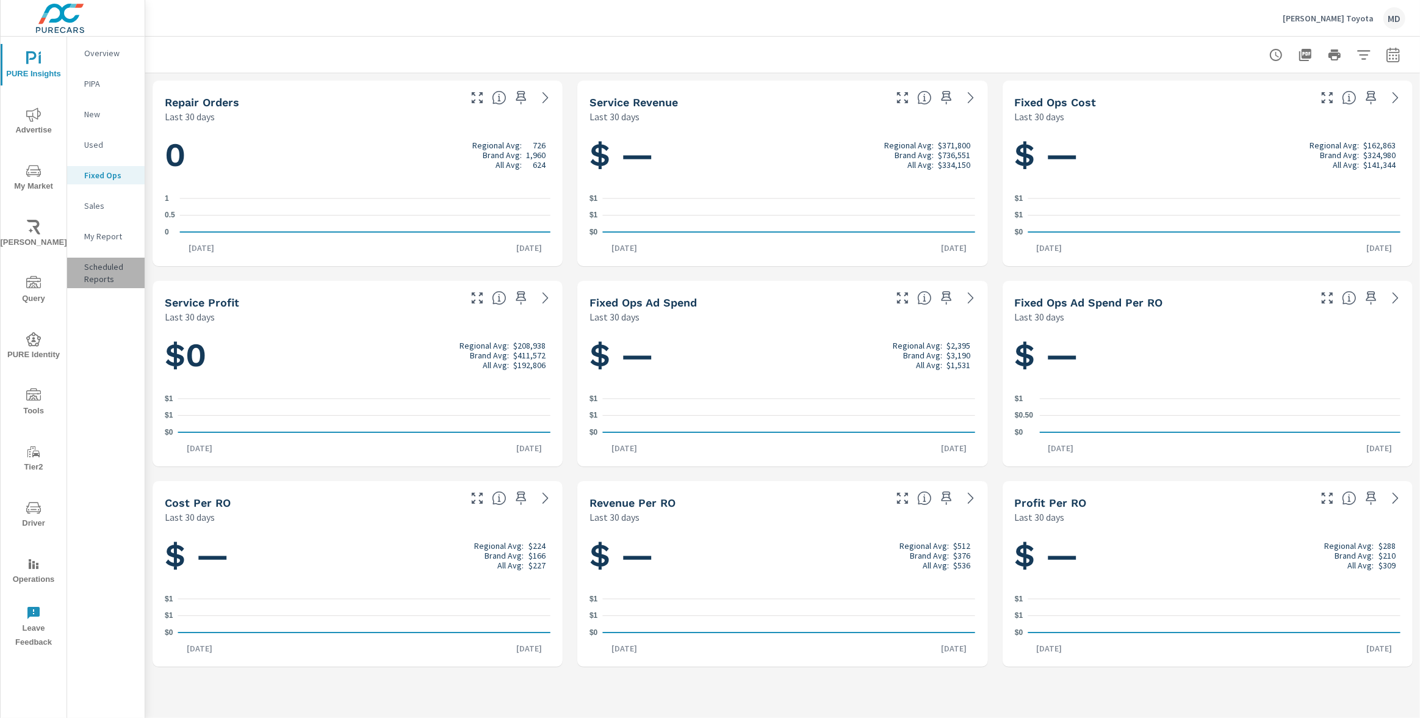
click at [101, 266] on p "Scheduled Reports" at bounding box center [109, 273] width 51 height 24
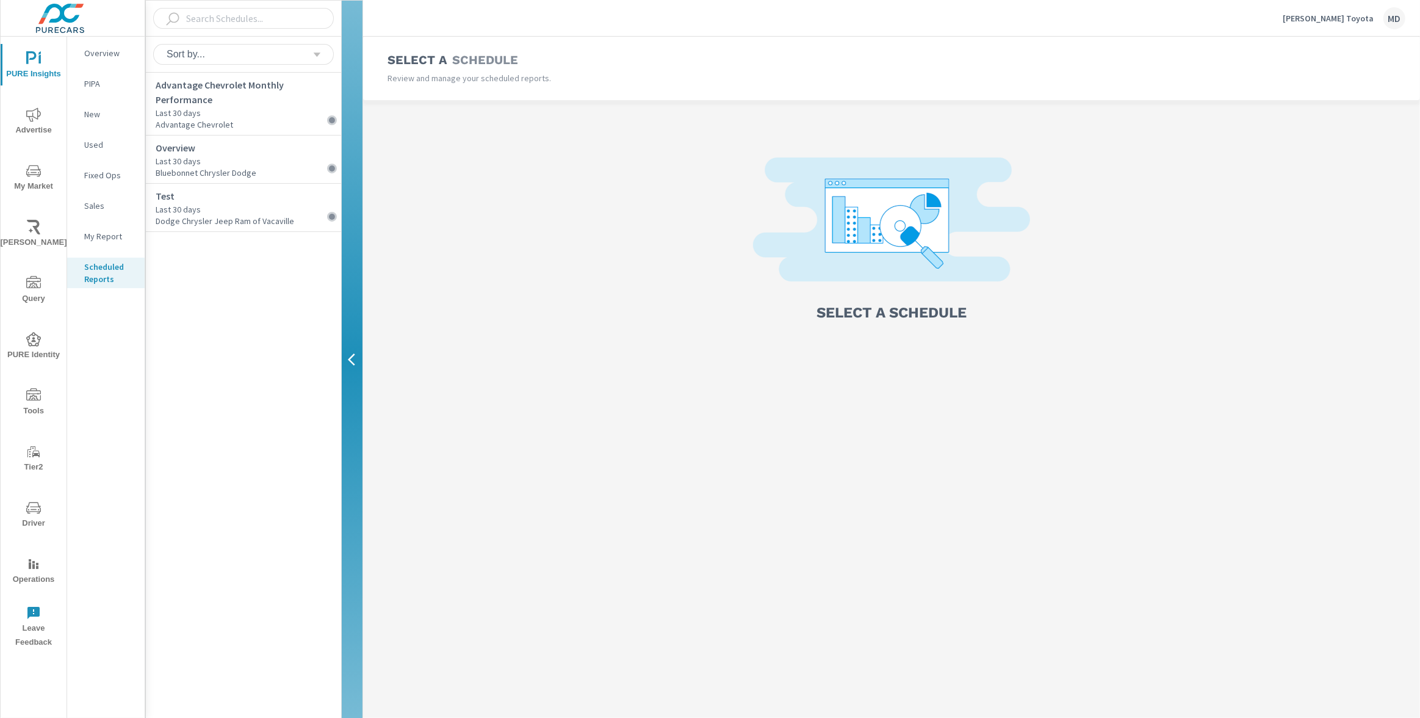
click at [102, 230] on p "My Report" at bounding box center [109, 236] width 51 height 12
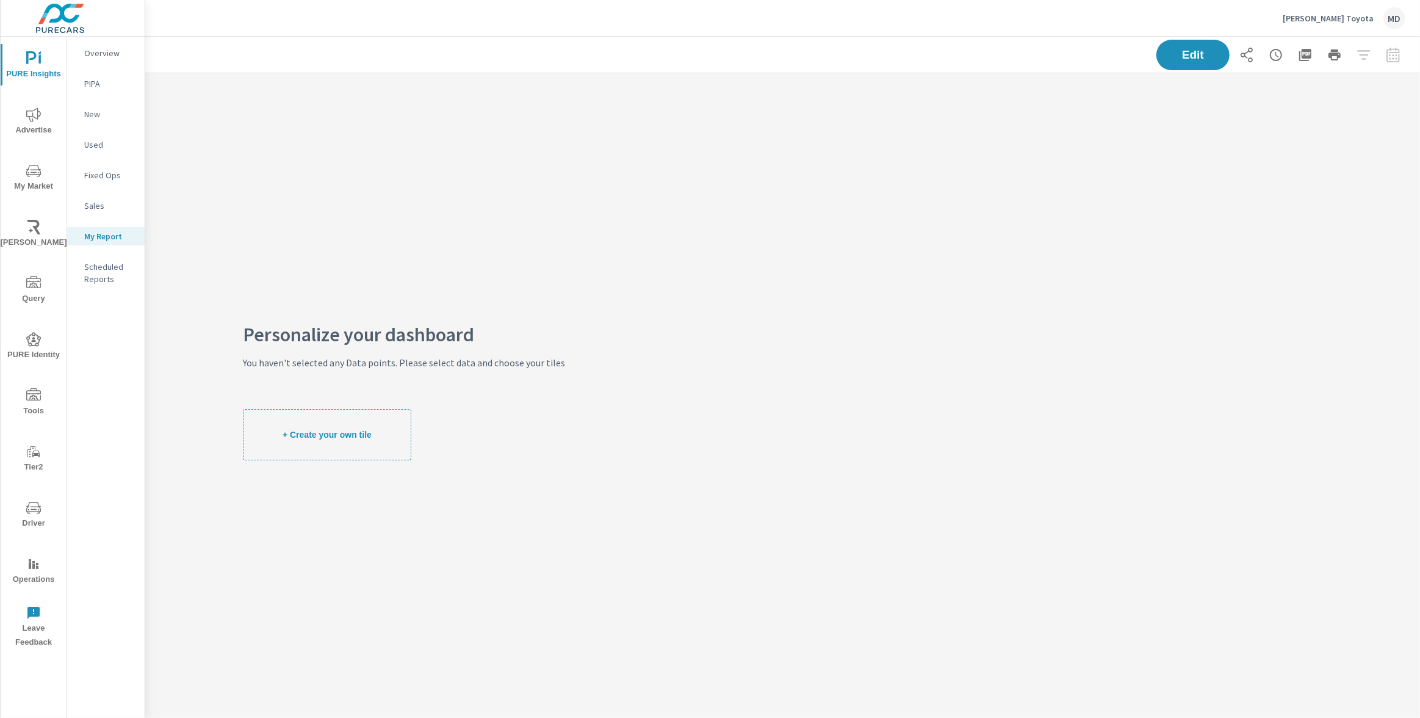
click at [93, 200] on p "Sales" at bounding box center [109, 206] width 51 height 12
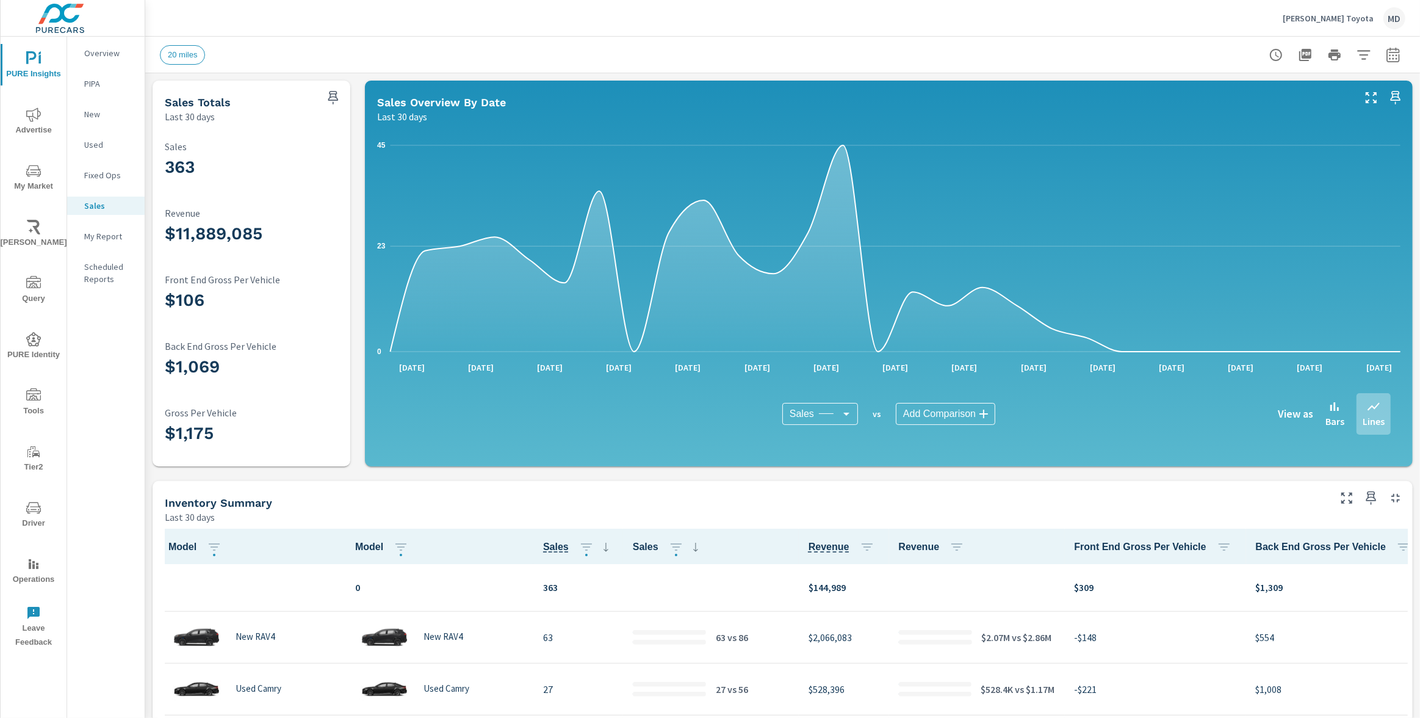
click at [37, 118] on icon "nav menu" at bounding box center [33, 114] width 15 height 14
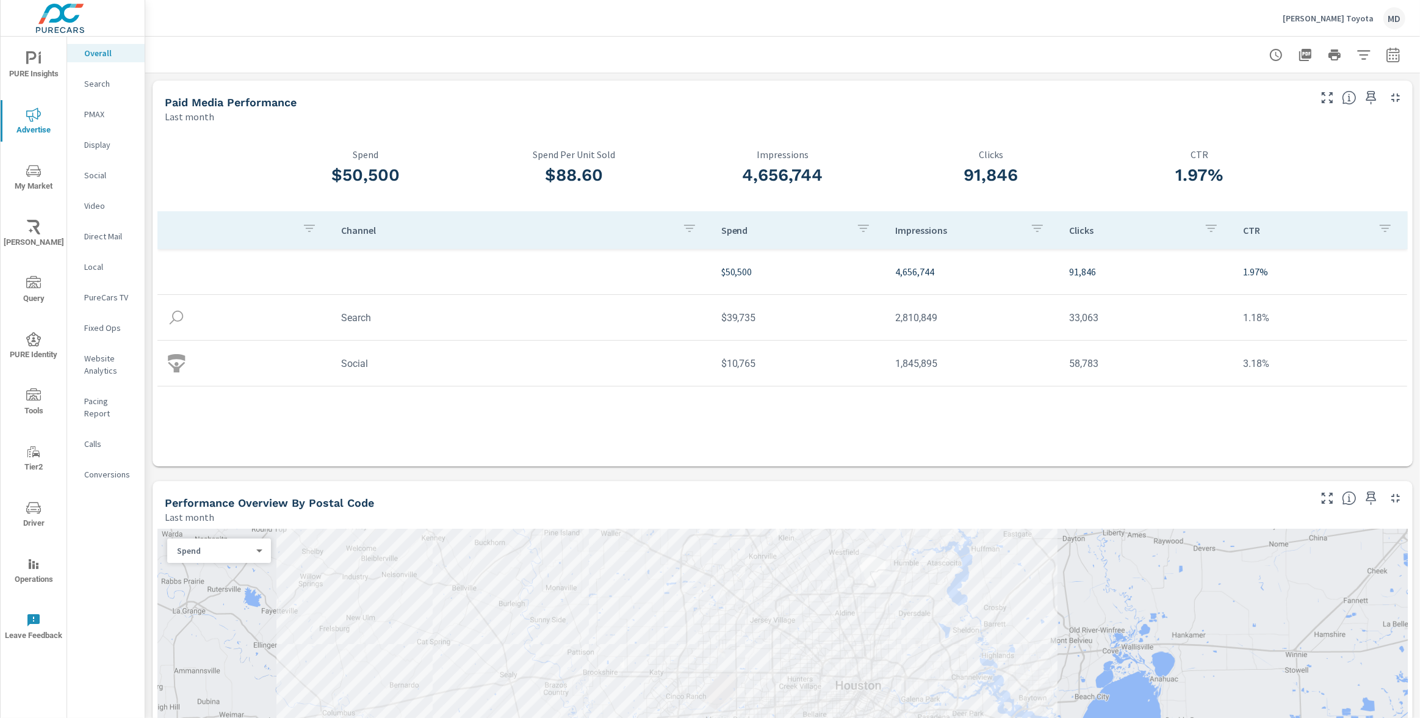
click at [102, 83] on p "Search" at bounding box center [109, 83] width 51 height 12
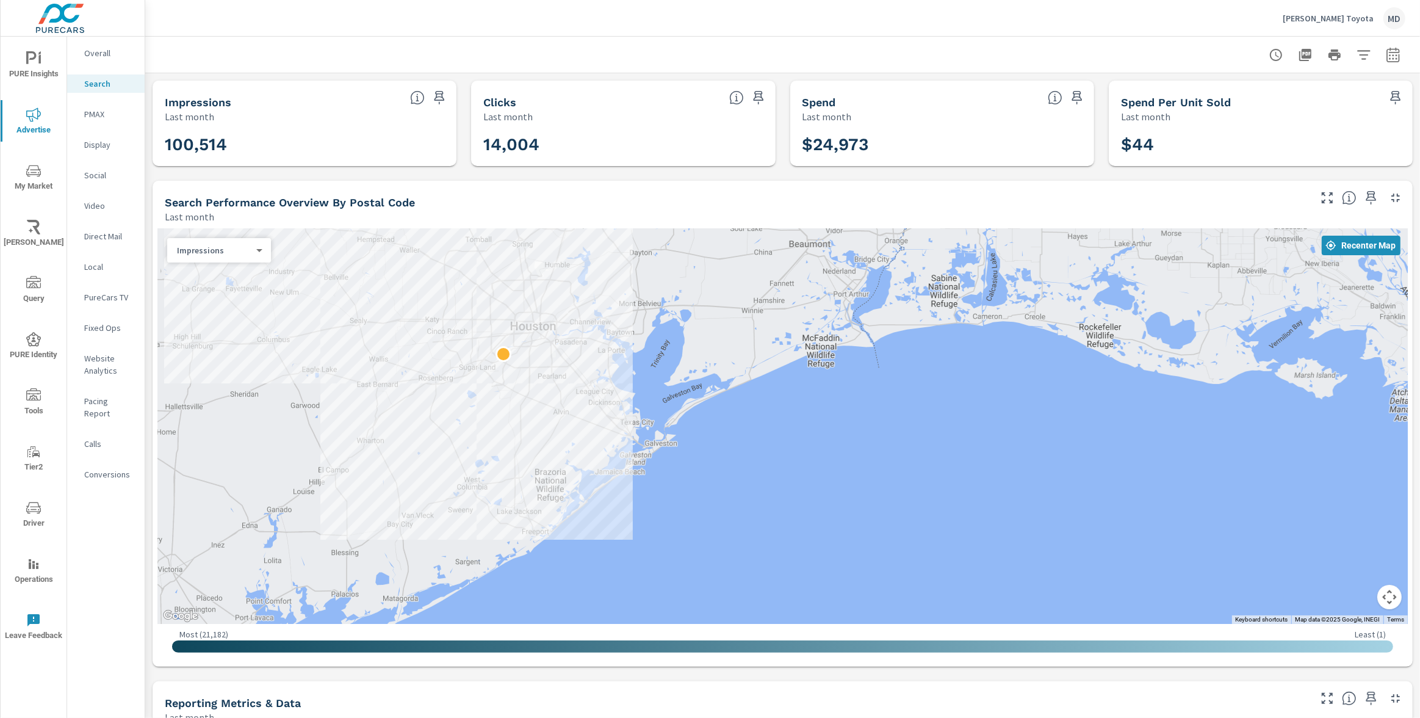
click at [95, 364] on p "Website Analytics" at bounding box center [109, 364] width 51 height 24
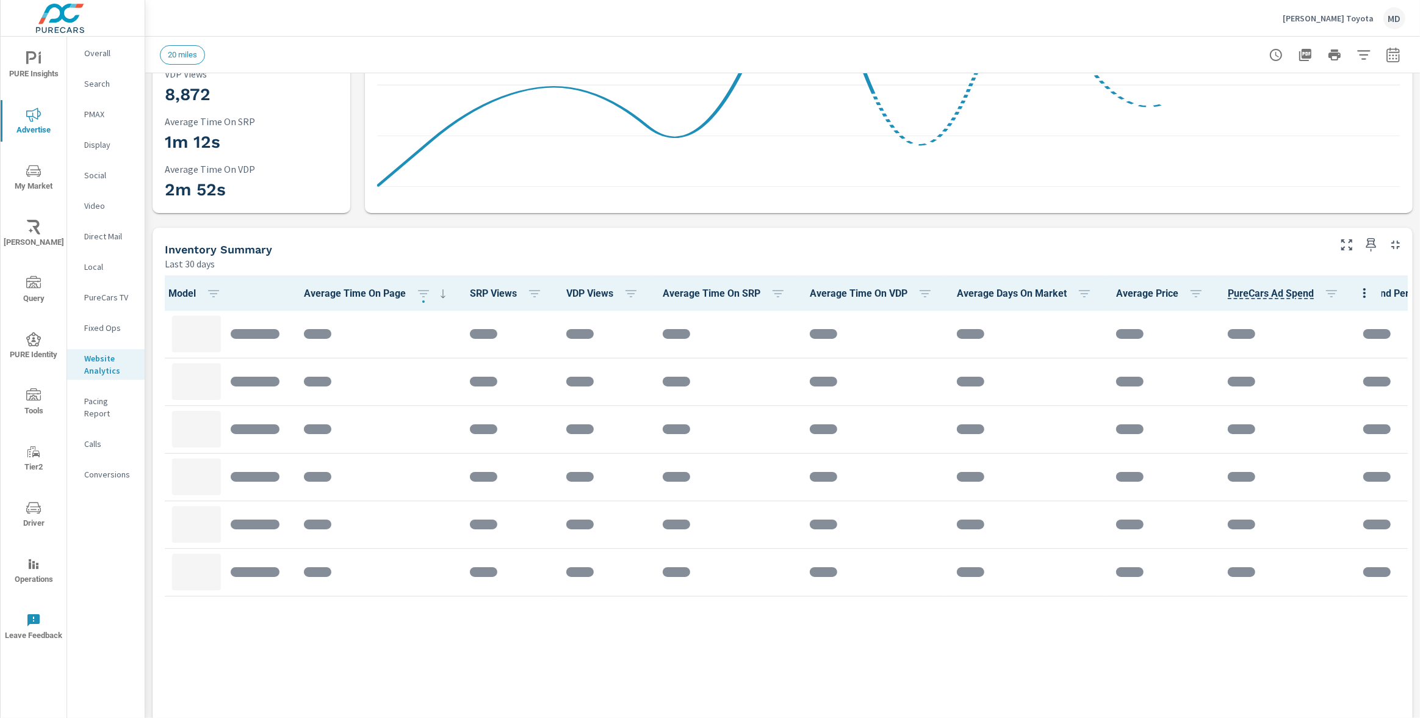
scroll to position [293, 0]
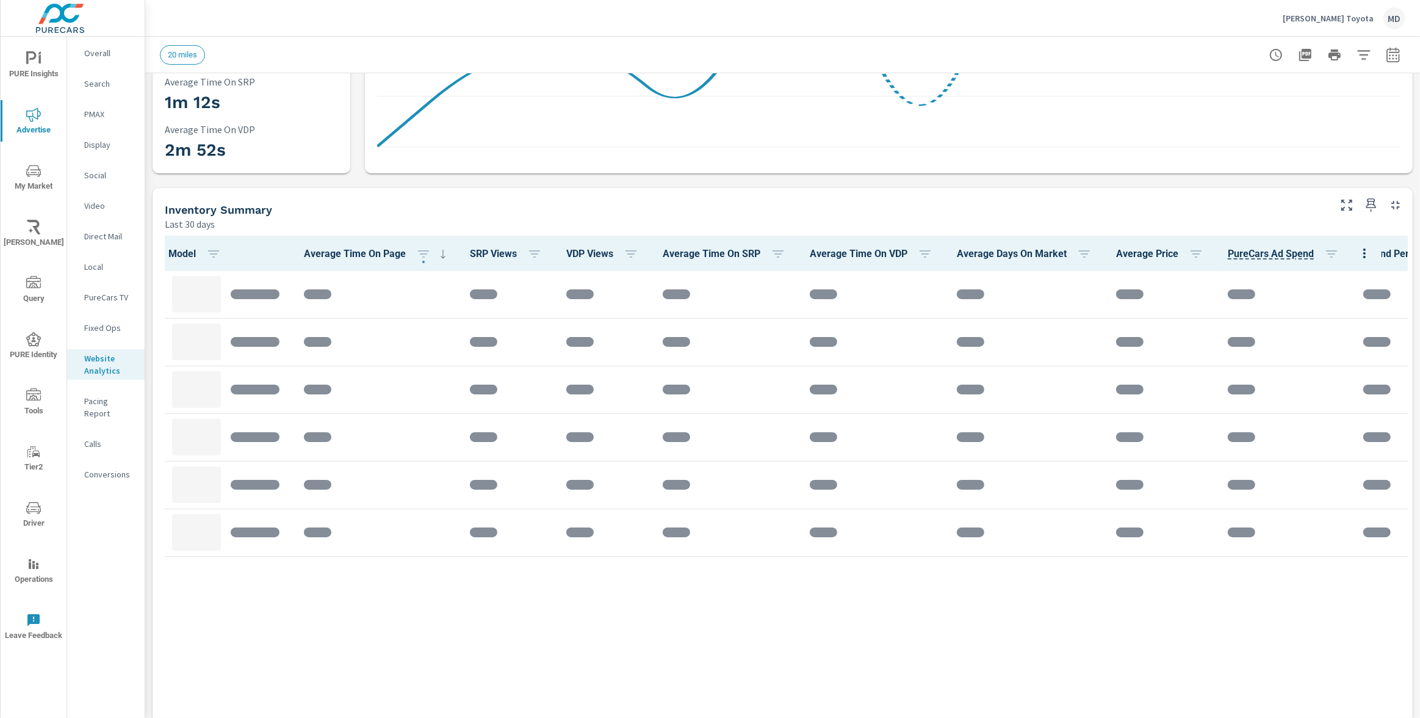
click at [1381, 253] on div at bounding box center [1364, 253] width 34 height 35
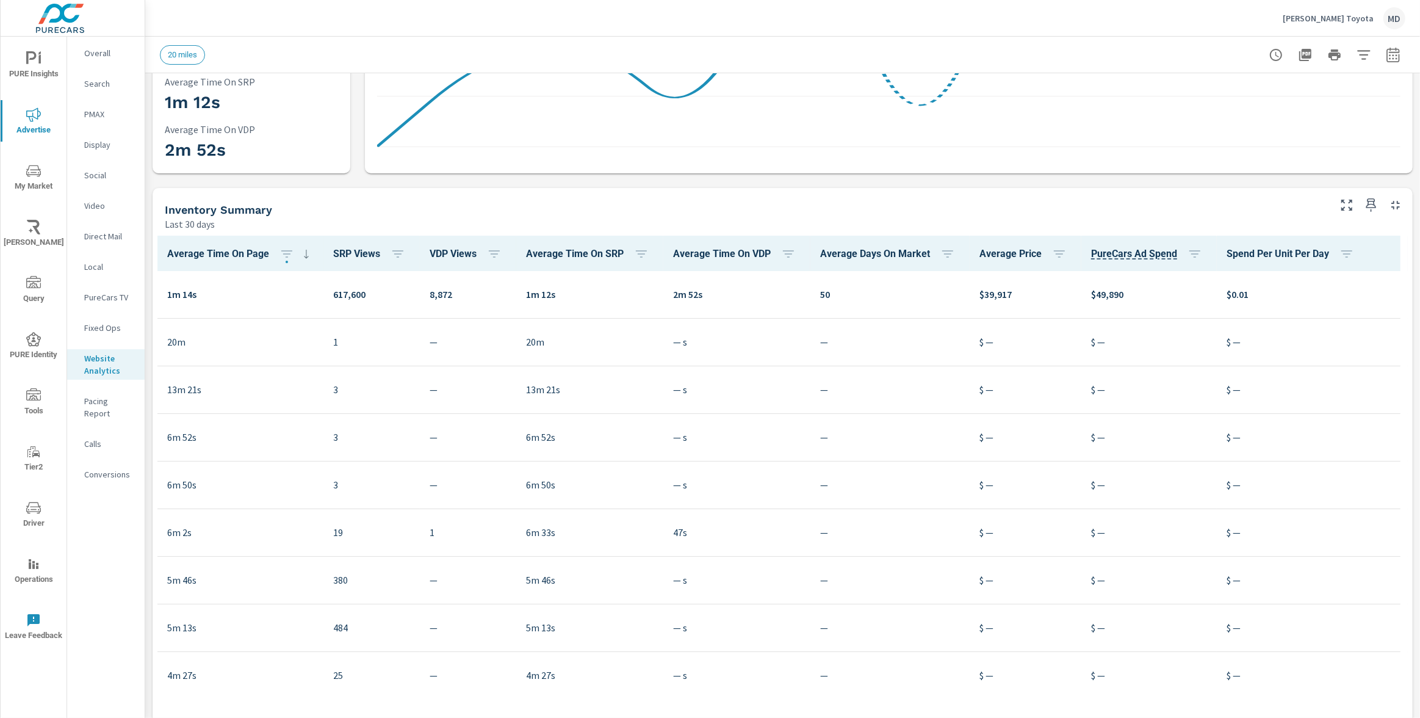
scroll to position [0, 249]
click at [1388, 247] on icon "button" at bounding box center [1390, 254] width 15 height 15
click at [1364, 339] on span "Customize columns..." at bounding box center [1363, 335] width 77 height 12
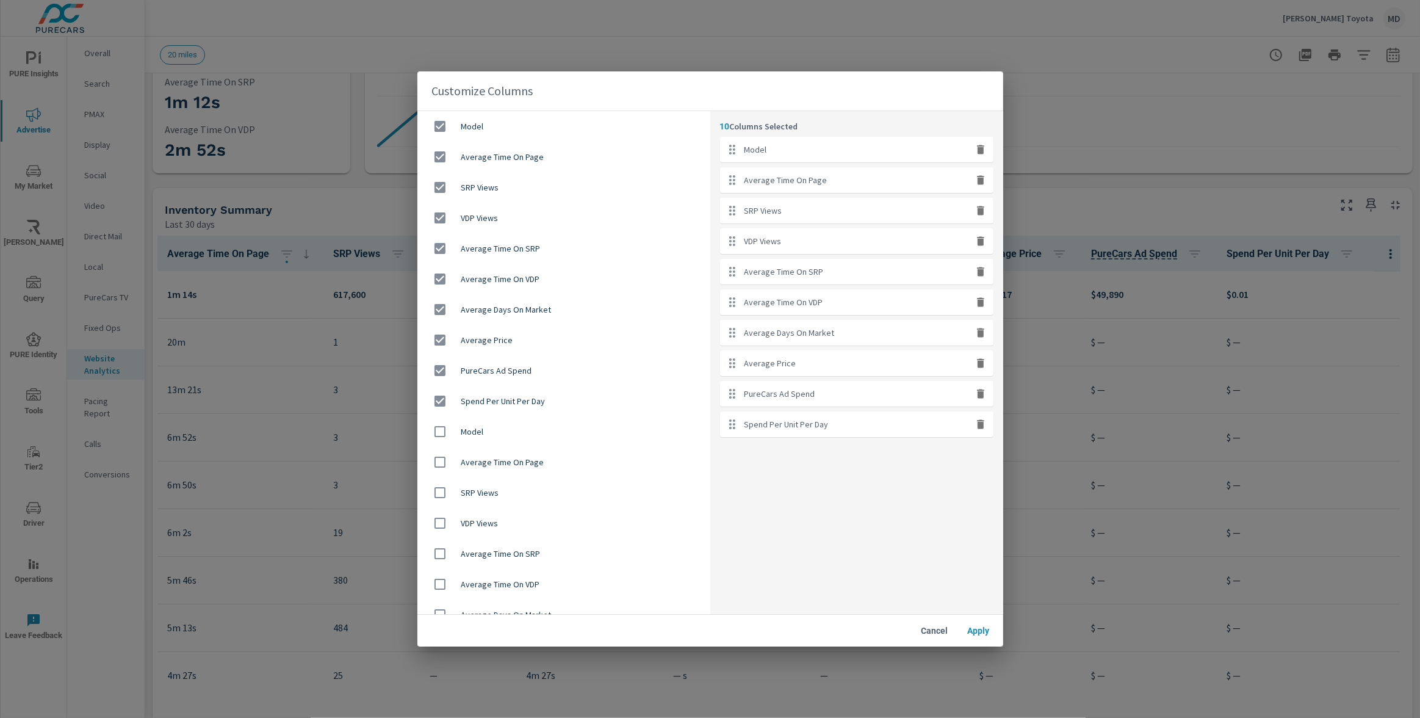
drag, startPoint x: 516, startPoint y: 432, endPoint x: 505, endPoint y: 145, distance: 287.0
click at [505, 145] on ul "Model Average Time On Page SRP Views VDP Views Average Time On SRP Average Time…" at bounding box center [563, 416] width 293 height 610
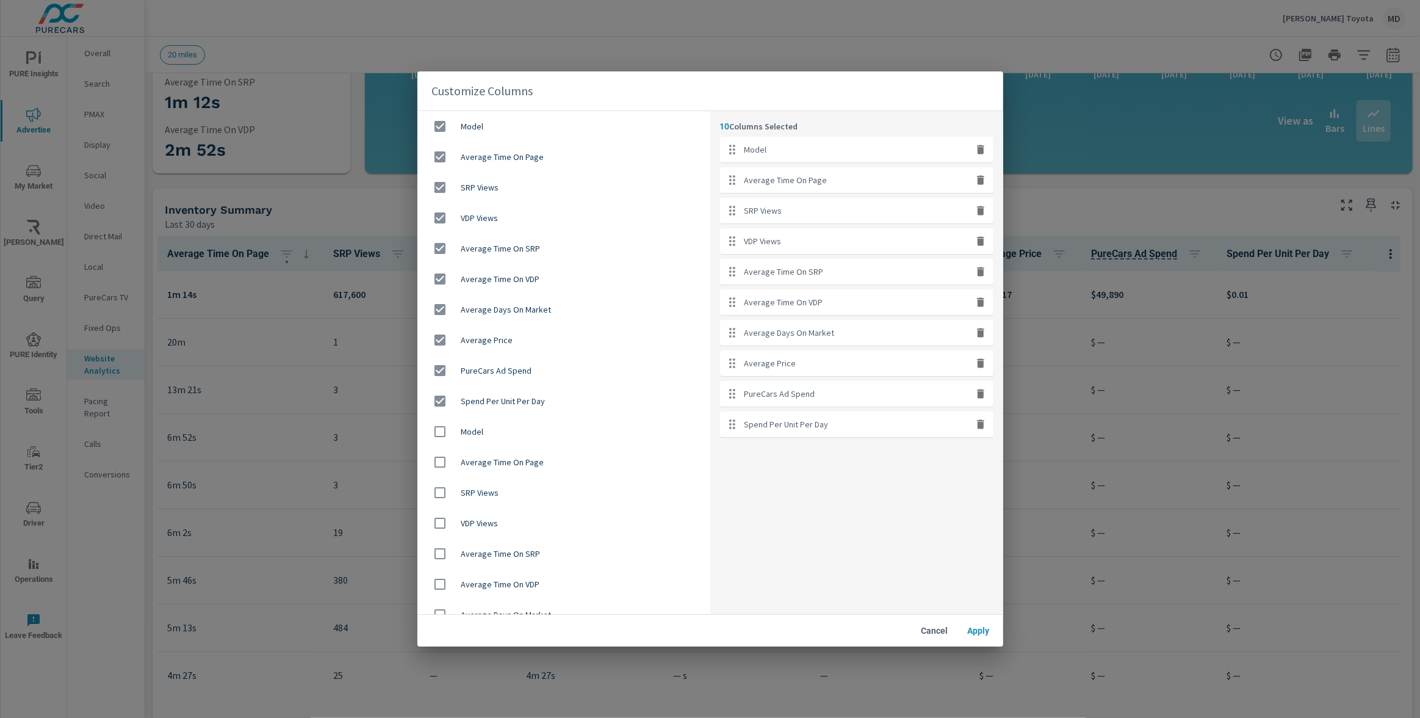
click at [441, 433] on input "checkbox" at bounding box center [440, 432] width 26 height 26
checkbox input "true"
click at [441, 461] on input "checkbox" at bounding box center [440, 462] width 26 height 26
checkbox input "true"
click at [441, 489] on input "checkbox" at bounding box center [440, 493] width 26 height 26
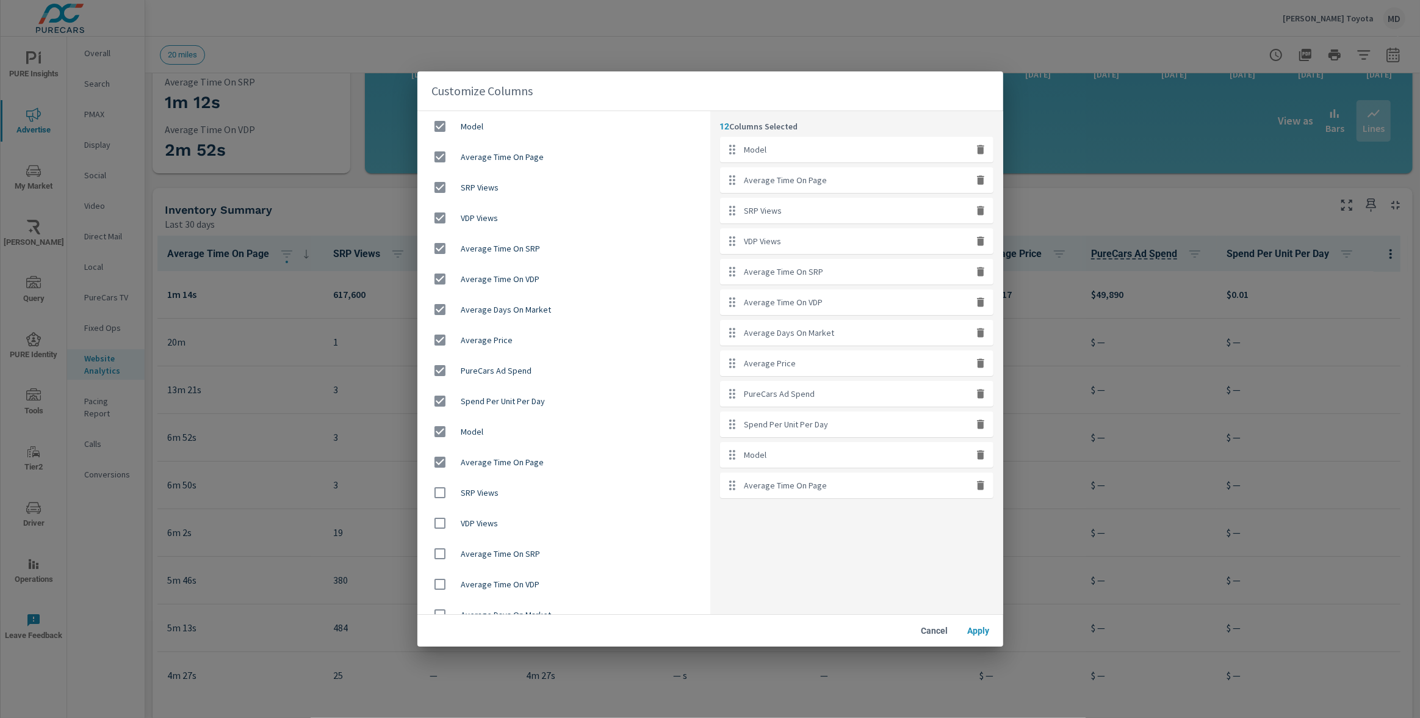
checkbox input "true"
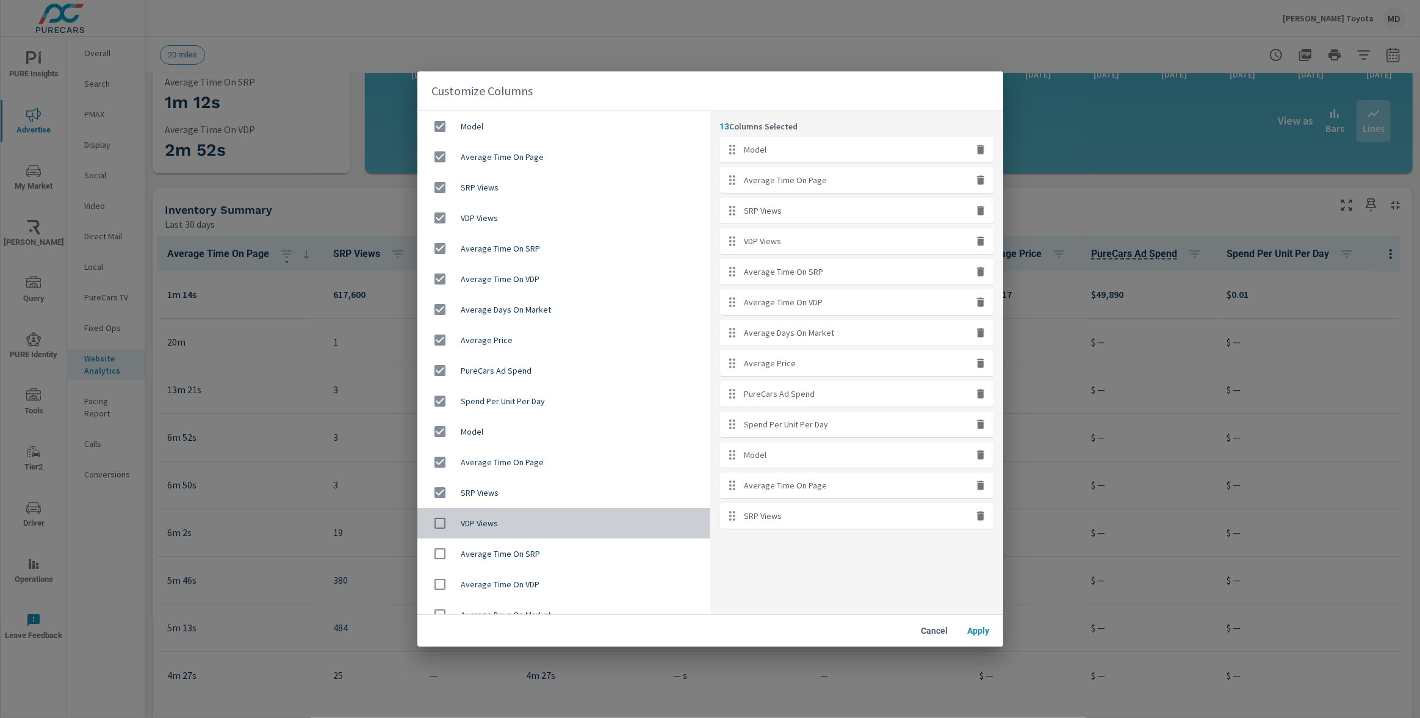
click at [438, 520] on input "checkbox" at bounding box center [440, 523] width 26 height 26
checkbox input "true"
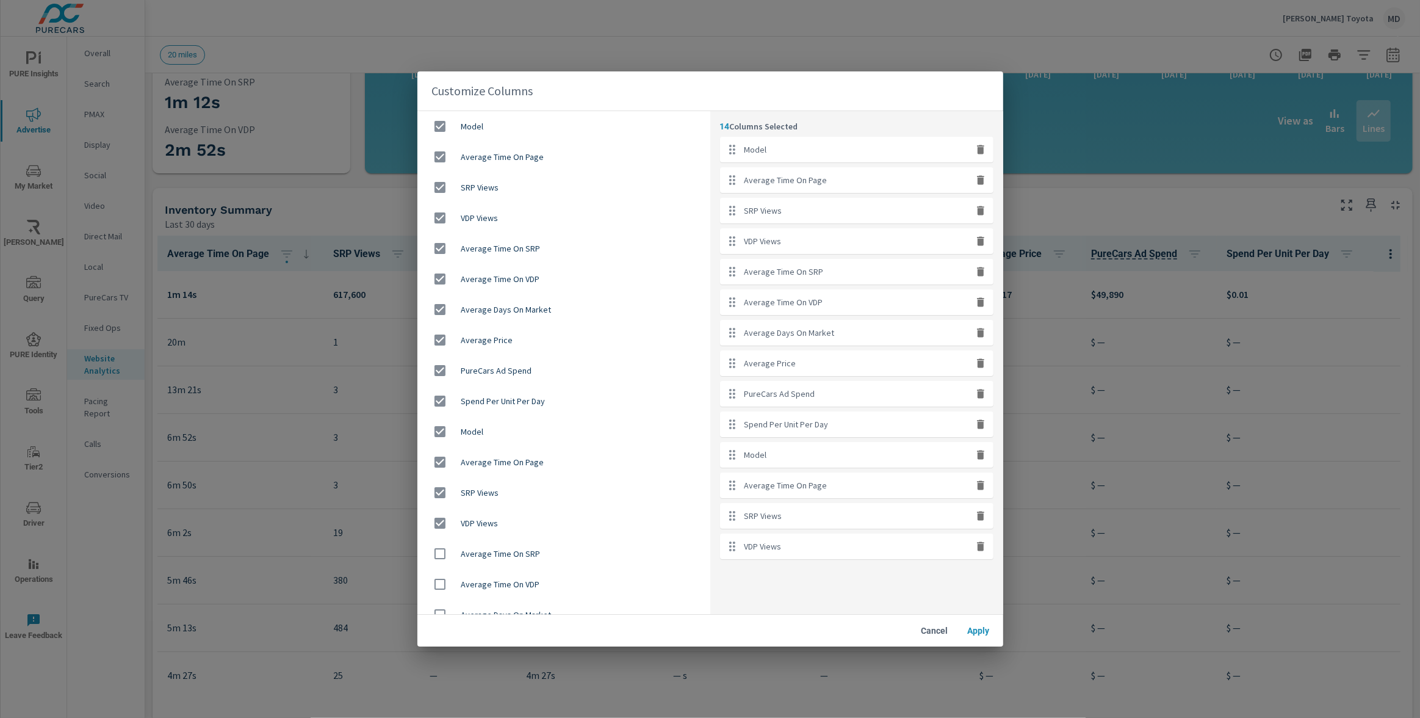
click at [442, 551] on input "checkbox" at bounding box center [440, 554] width 26 height 26
checkbox input "true"
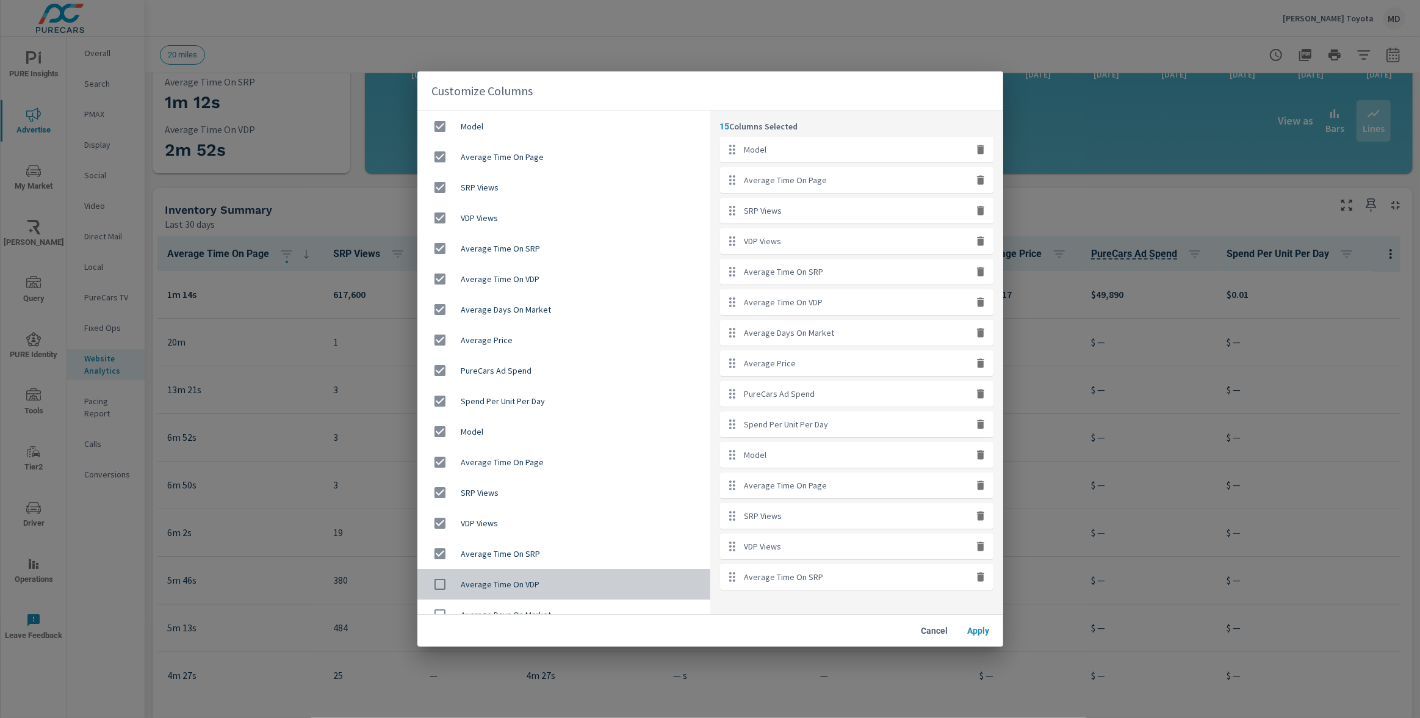
click at [439, 581] on input "checkbox" at bounding box center [440, 584] width 26 height 26
checkbox input "true"
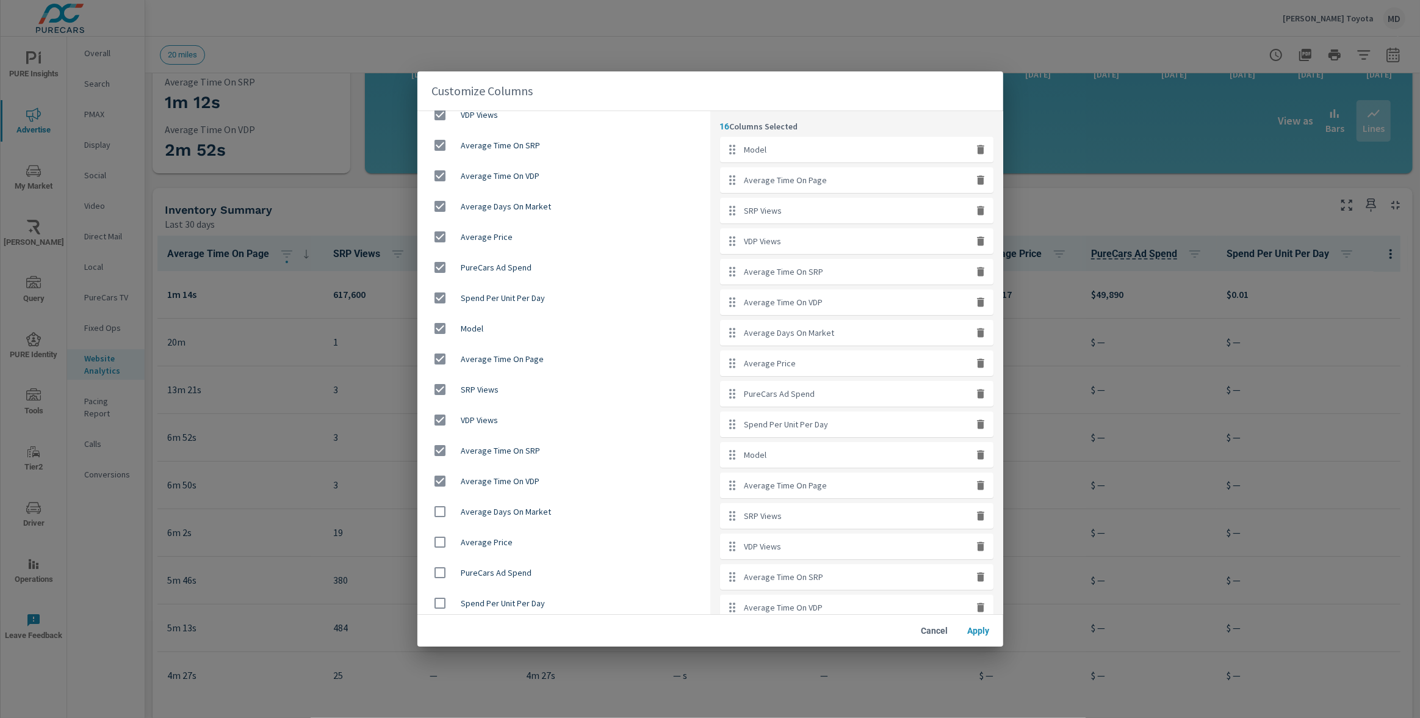
scroll to position [107, 0]
click at [438, 506] on input "checkbox" at bounding box center [440, 508] width 26 height 26
checkbox input "true"
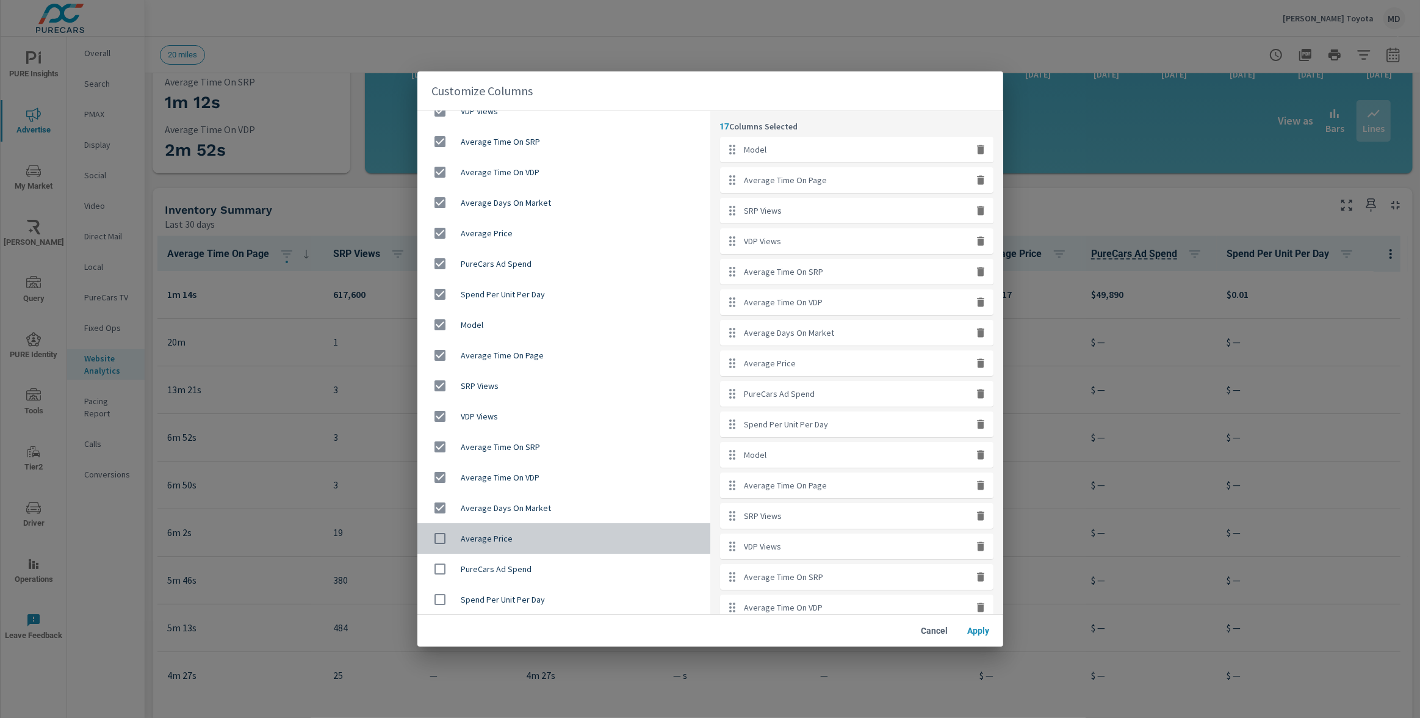
click at [436, 530] on input "checkbox" at bounding box center [440, 538] width 26 height 26
checkbox input "true"
click at [439, 568] on input "checkbox" at bounding box center [440, 569] width 26 height 26
checkbox input "true"
click at [441, 596] on input "checkbox" at bounding box center [440, 599] width 26 height 26
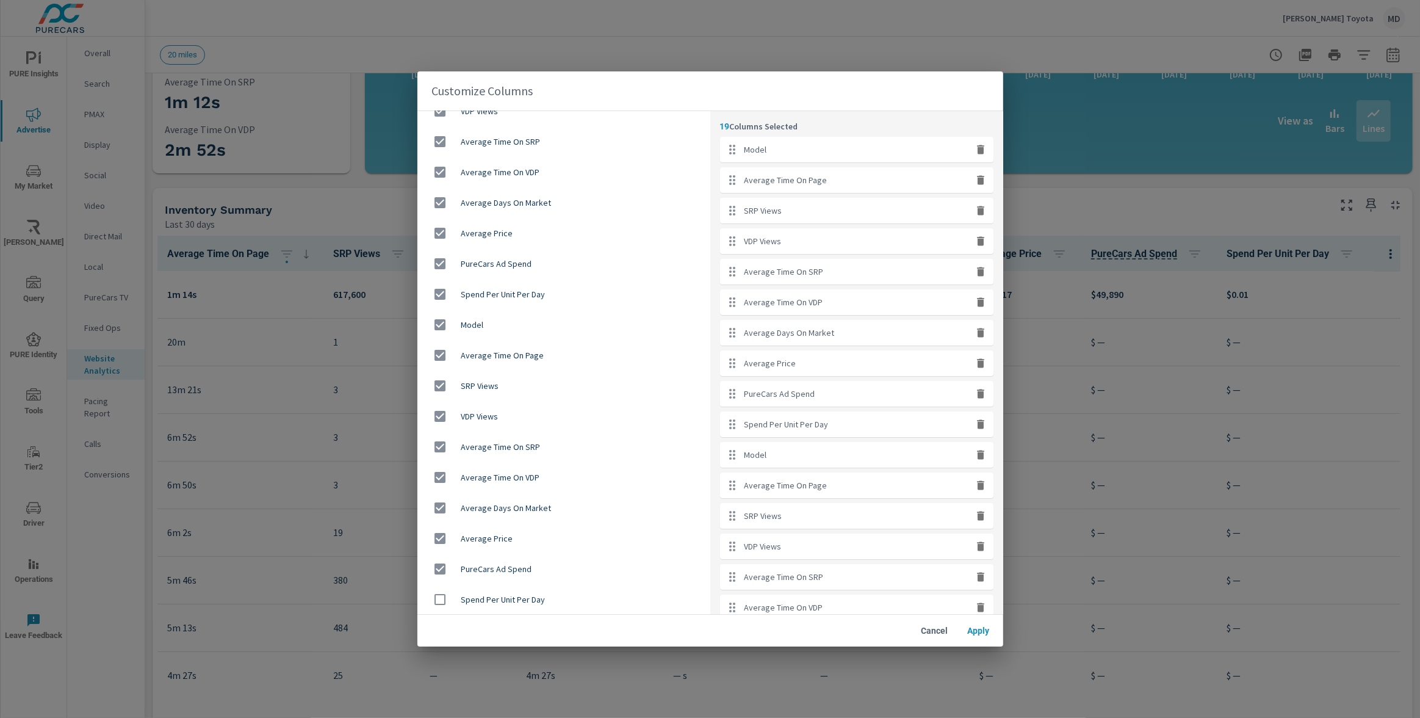
checkbox input "true"
click at [975, 627] on span "Apply" at bounding box center [978, 630] width 29 height 11
